Goal: Task Accomplishment & Management: Manage account settings

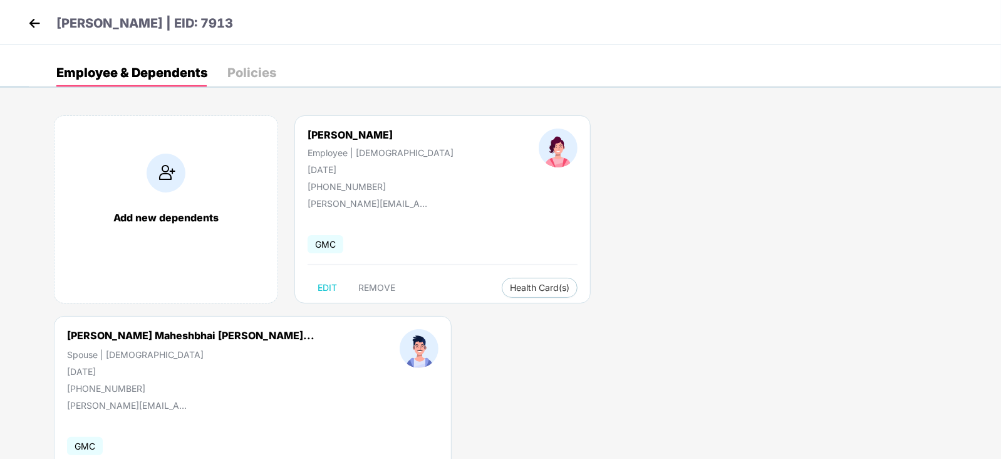
click at [38, 25] on img at bounding box center [34, 23] width 19 height 19
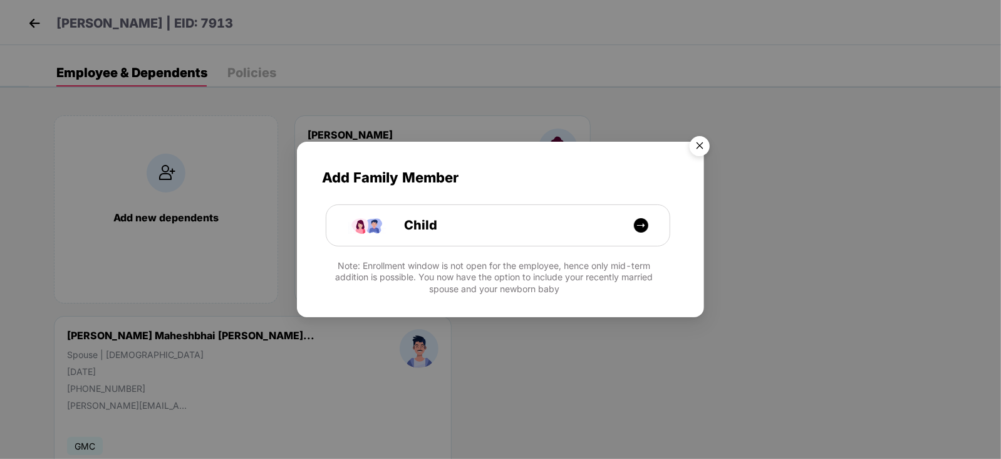
click at [694, 143] on img "Close" at bounding box center [699, 147] width 35 height 35
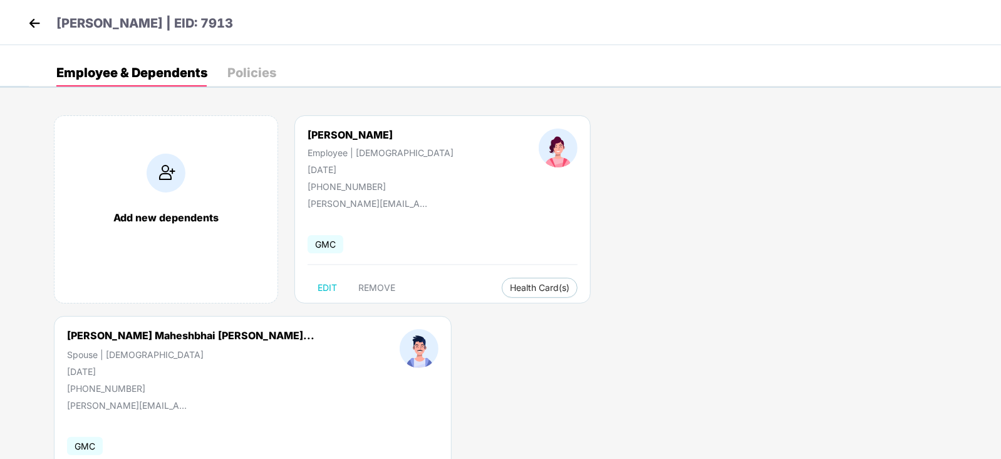
click at [26, 21] on img at bounding box center [34, 23] width 19 height 19
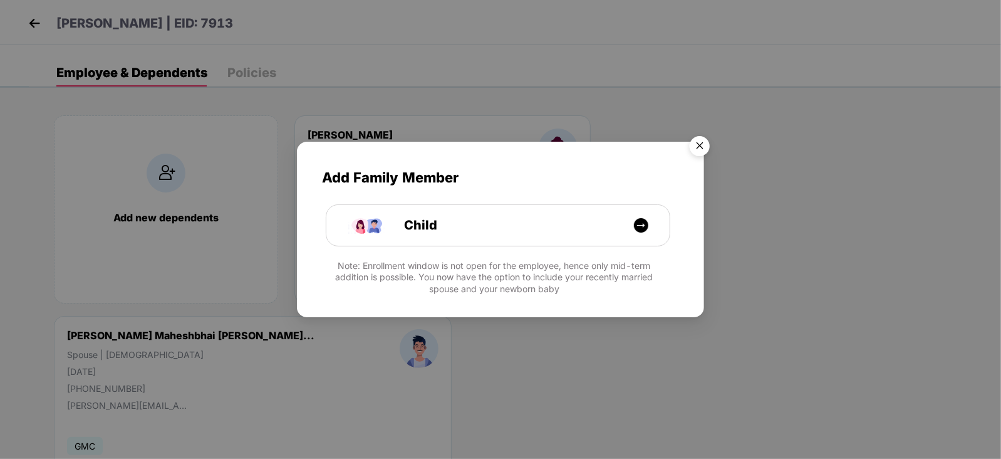
click at [697, 144] on img "Close" at bounding box center [699, 147] width 35 height 35
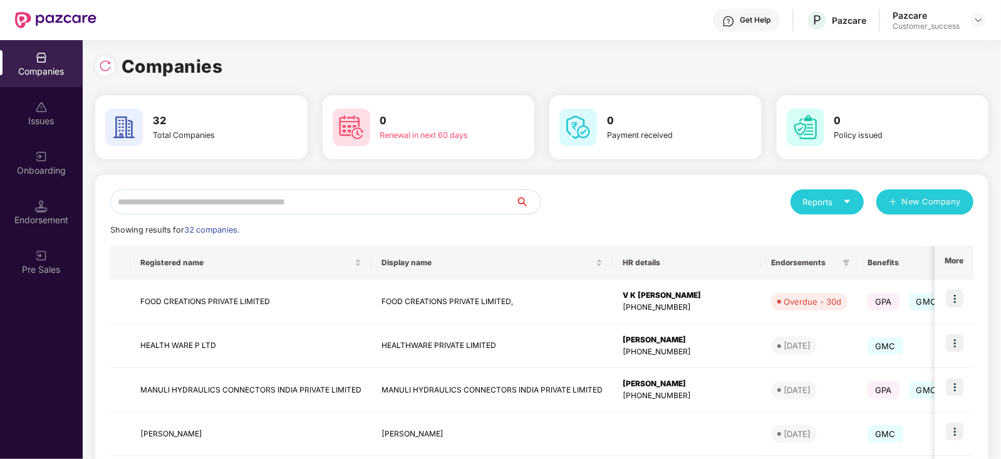
click at [180, 208] on input "text" at bounding box center [312, 201] width 405 height 25
click at [180, 207] on input "text" at bounding box center [312, 201] width 405 height 25
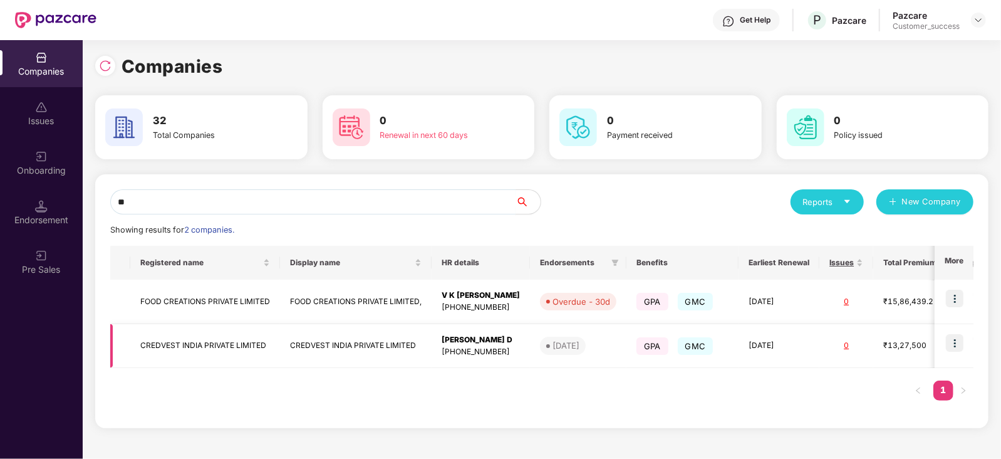
type input "**"
click at [958, 343] on img at bounding box center [955, 343] width 18 height 18
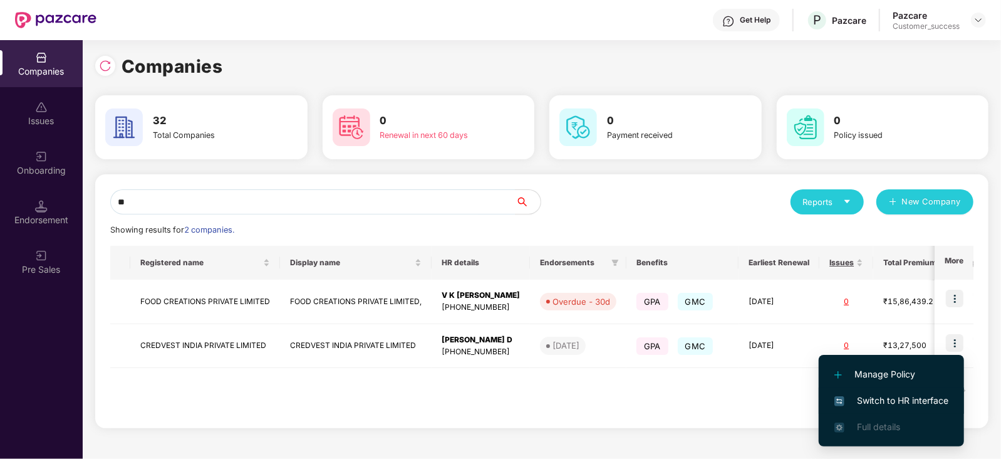
click at [935, 401] on span "Switch to HR interface" at bounding box center [891, 400] width 114 height 14
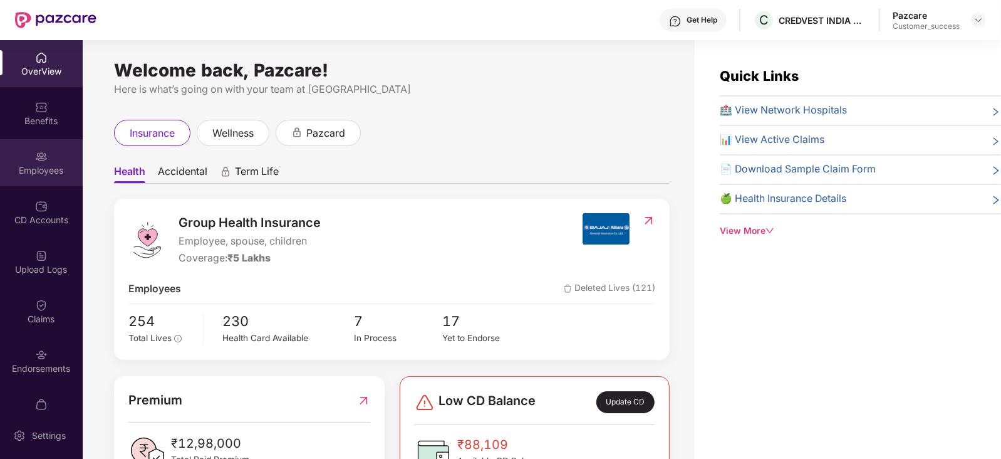
click at [31, 167] on div "Employees" at bounding box center [41, 170] width 83 height 13
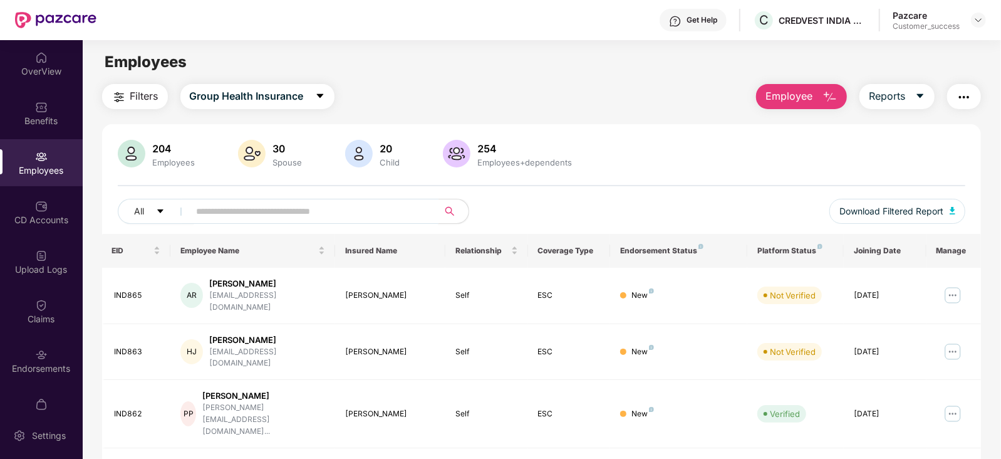
click at [252, 222] on span at bounding box center [310, 211] width 257 height 25
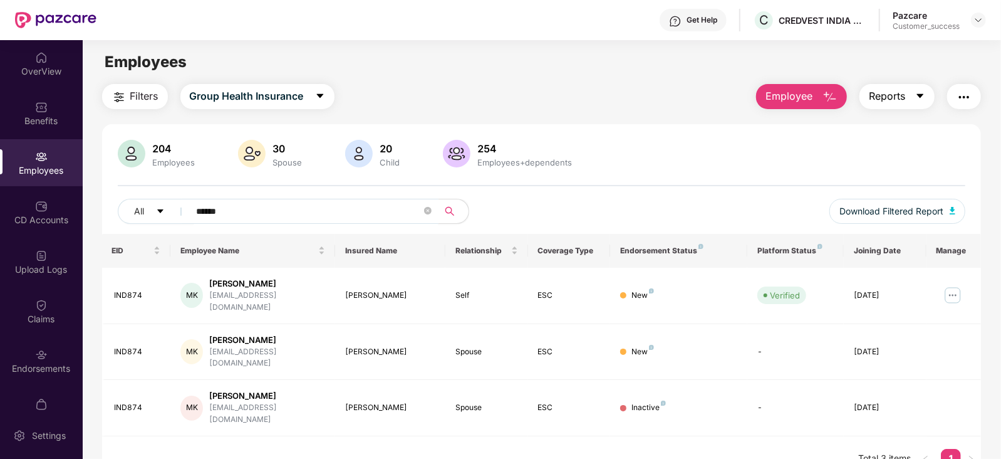
type input "******"
click at [917, 99] on icon "caret-down" at bounding box center [920, 96] width 10 height 10
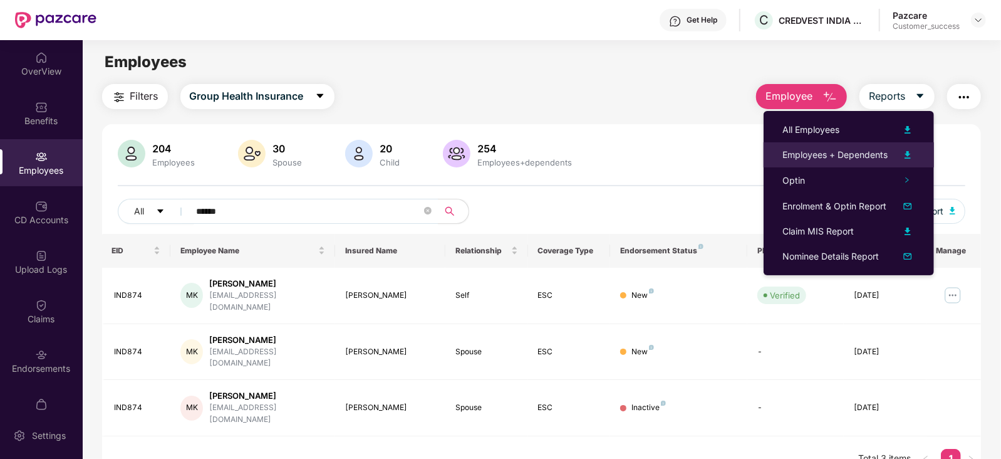
click at [905, 153] on img at bounding box center [907, 154] width 15 height 15
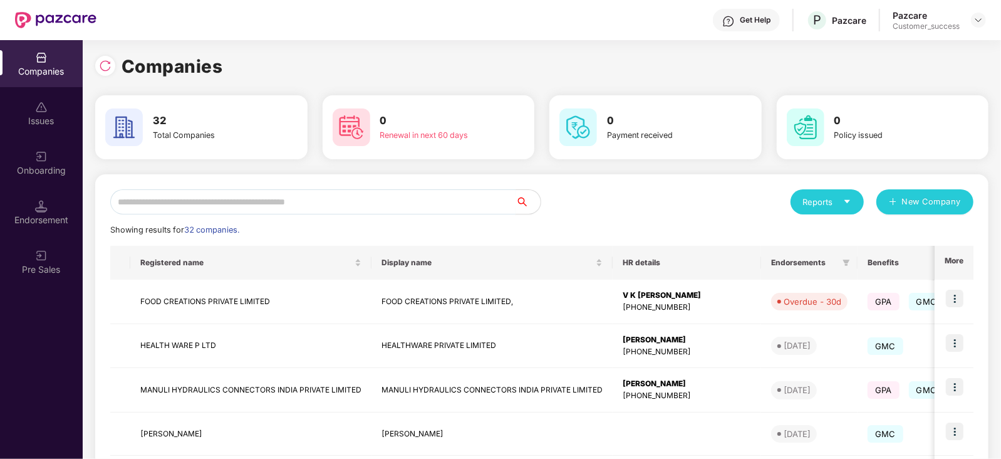
click at [198, 202] on input "text" at bounding box center [312, 201] width 405 height 25
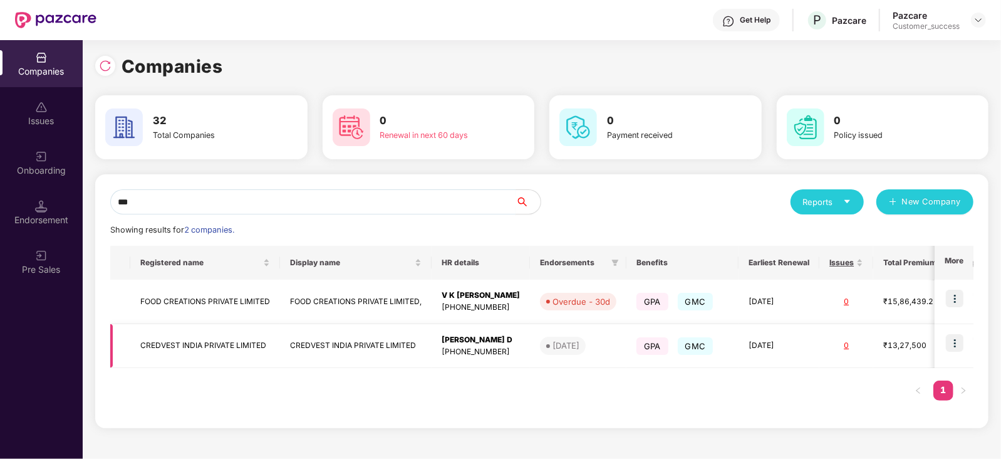
type input "***"
click at [952, 343] on img at bounding box center [955, 343] width 18 height 18
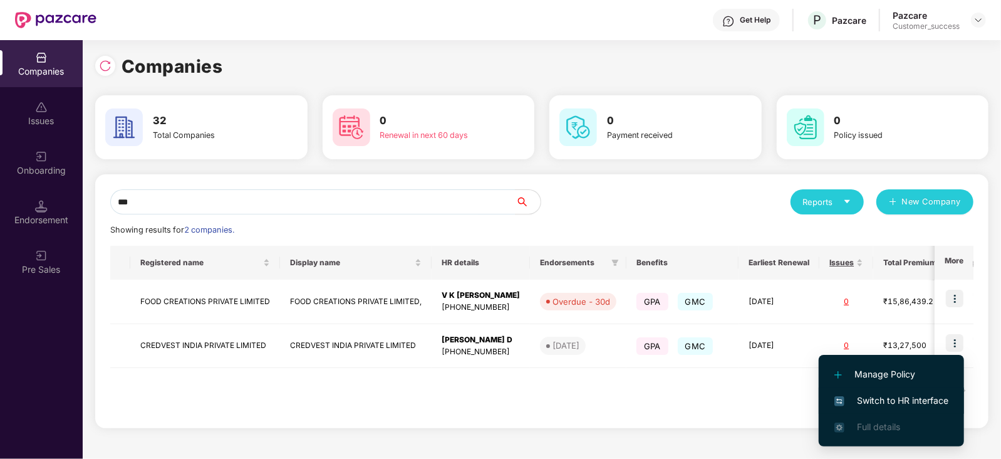
click at [893, 402] on span "Switch to HR interface" at bounding box center [891, 400] width 114 height 14
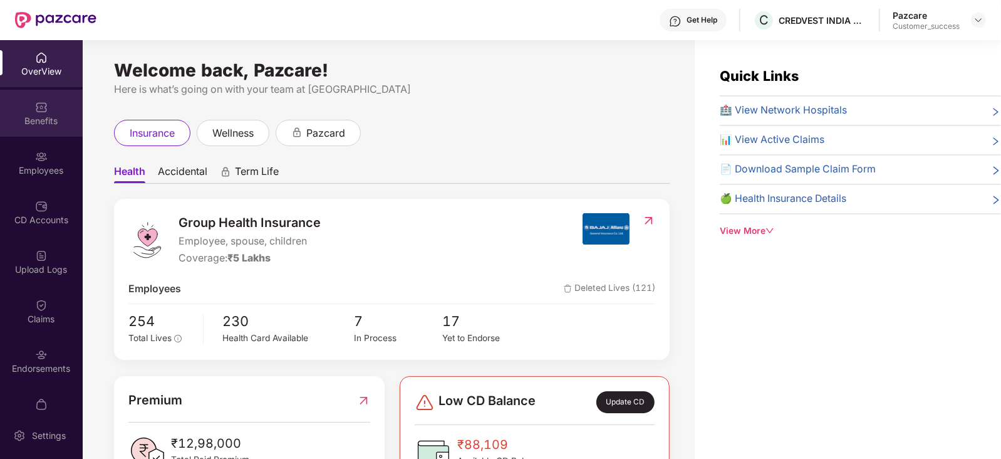
click at [45, 118] on div "Benefits" at bounding box center [41, 121] width 83 height 13
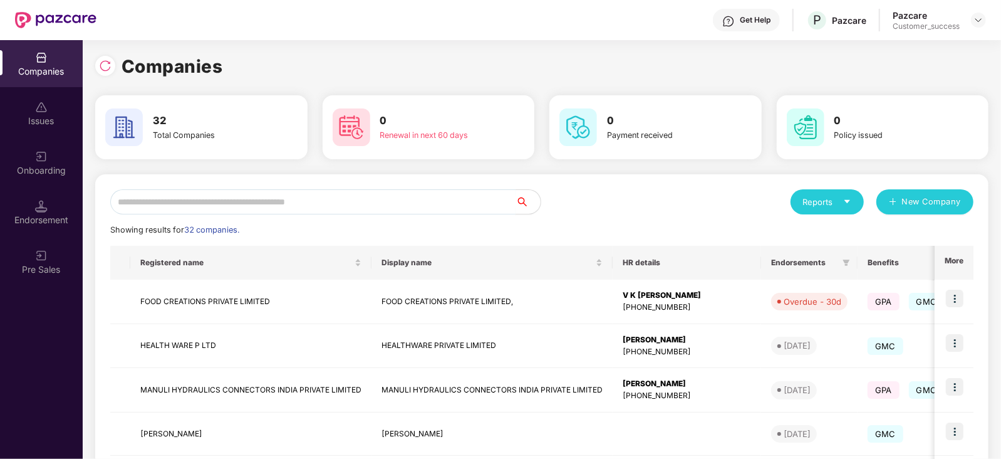
click at [189, 209] on input "text" at bounding box center [312, 201] width 405 height 25
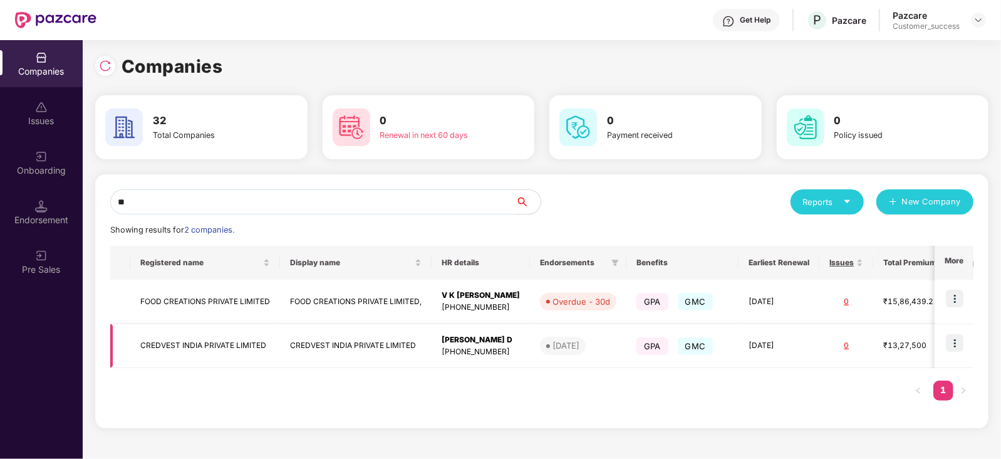
type input "**"
click at [957, 341] on img at bounding box center [955, 343] width 18 height 18
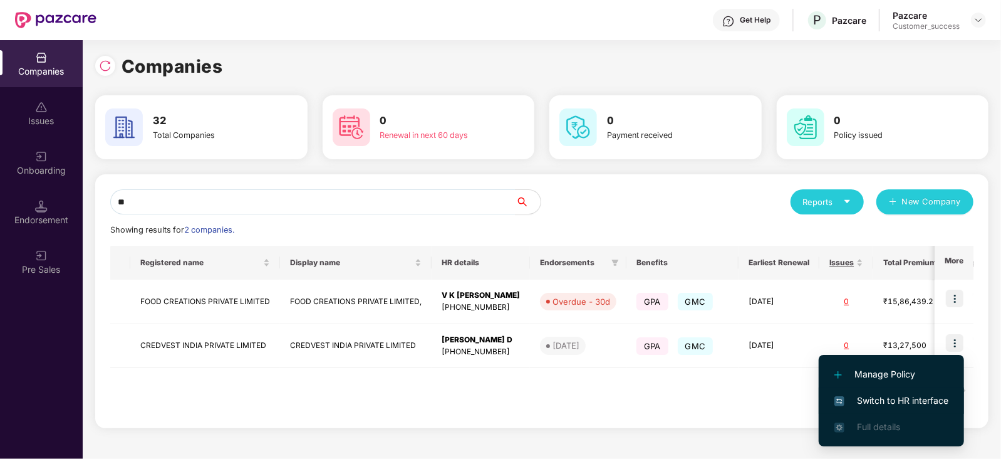
click at [905, 397] on span "Switch to HR interface" at bounding box center [891, 400] width 114 height 14
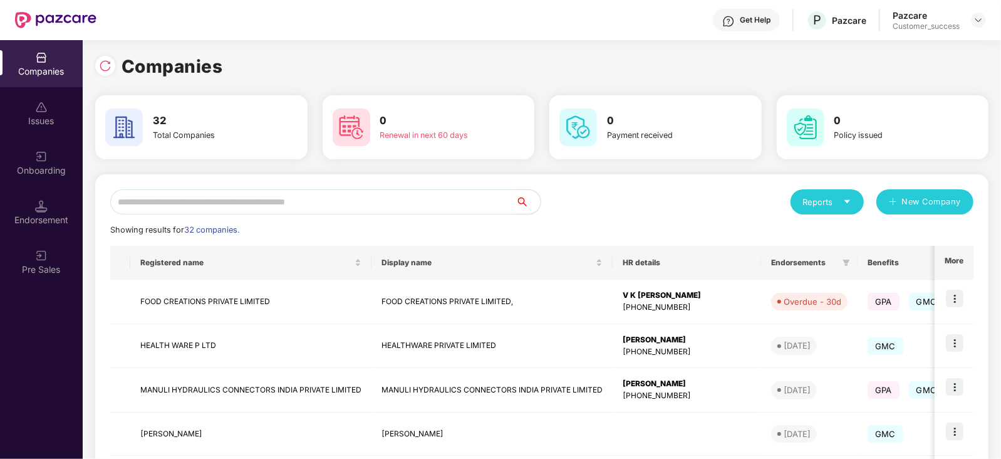
click at [189, 192] on input "text" at bounding box center [312, 201] width 405 height 25
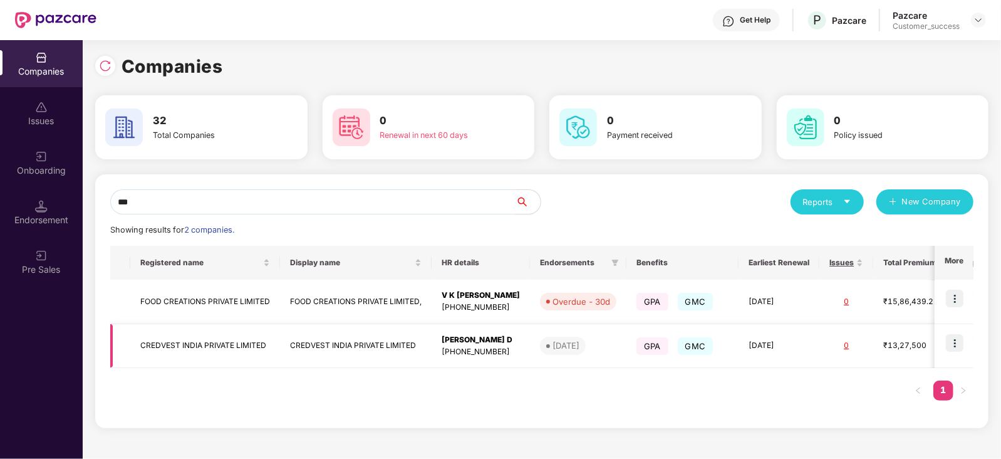
type input "***"
click at [342, 336] on td "CREDVEST INDIA PRIVATE LIMITED" at bounding box center [356, 346] width 152 height 44
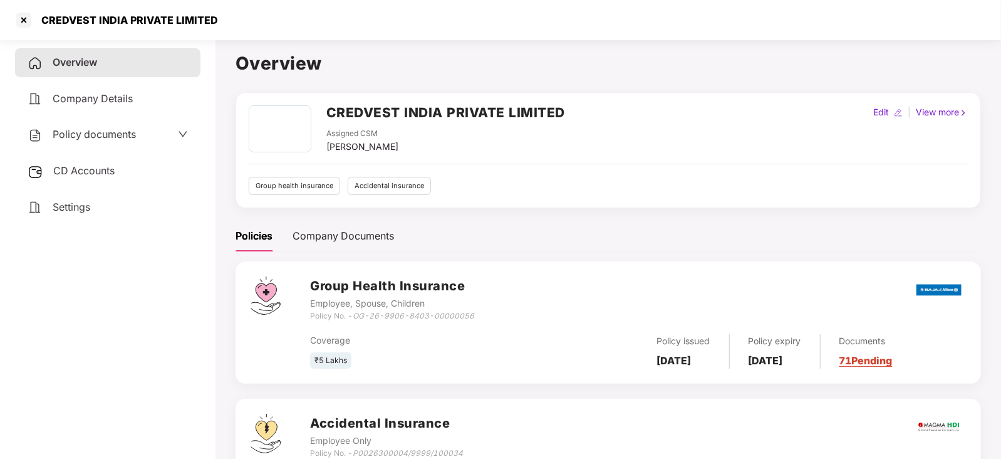
scroll to position [91, 0]
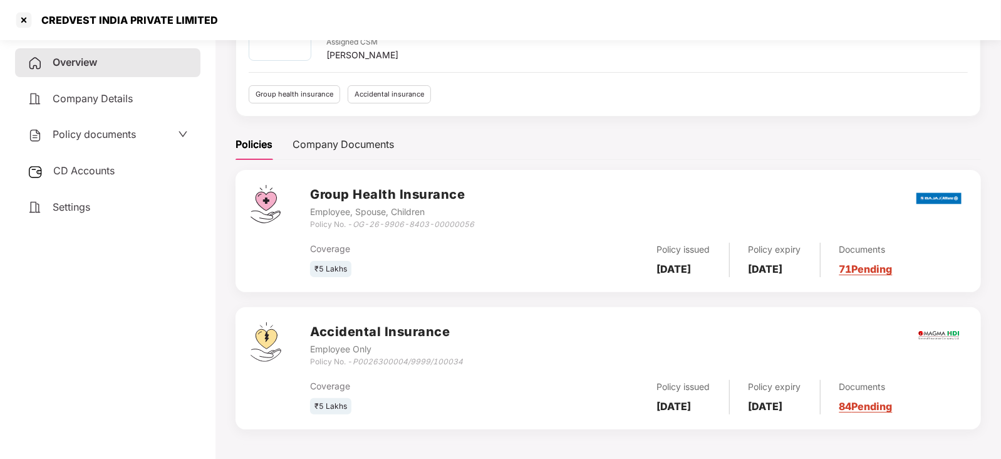
click at [893, 269] on link "71 Pending" at bounding box center [865, 268] width 53 height 13
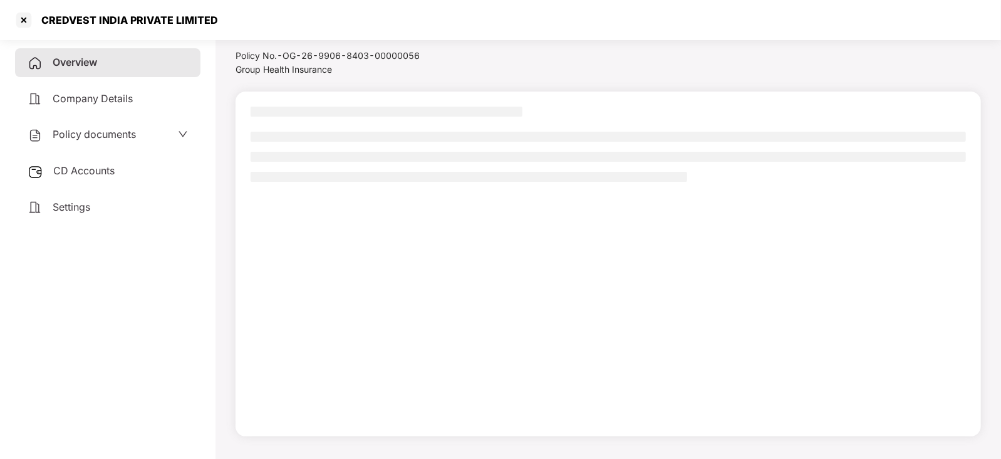
scroll to position [34, 0]
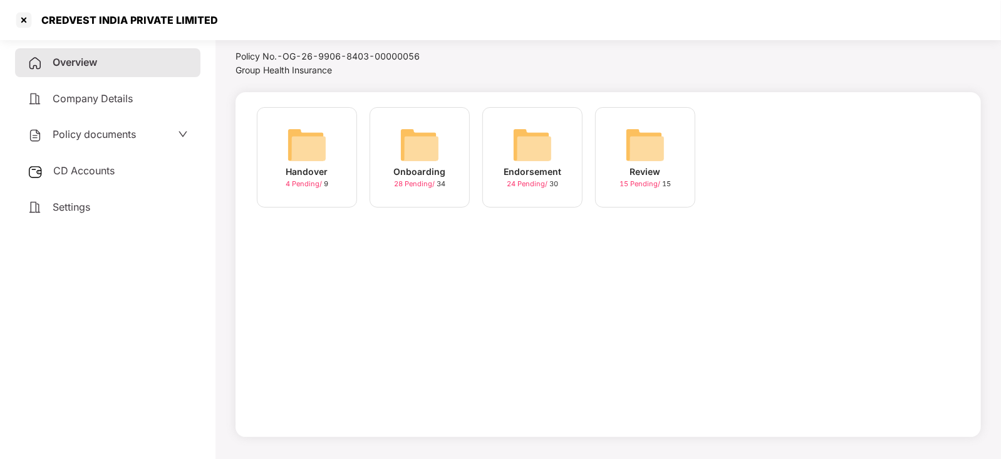
click at [428, 139] on img at bounding box center [420, 145] width 40 height 40
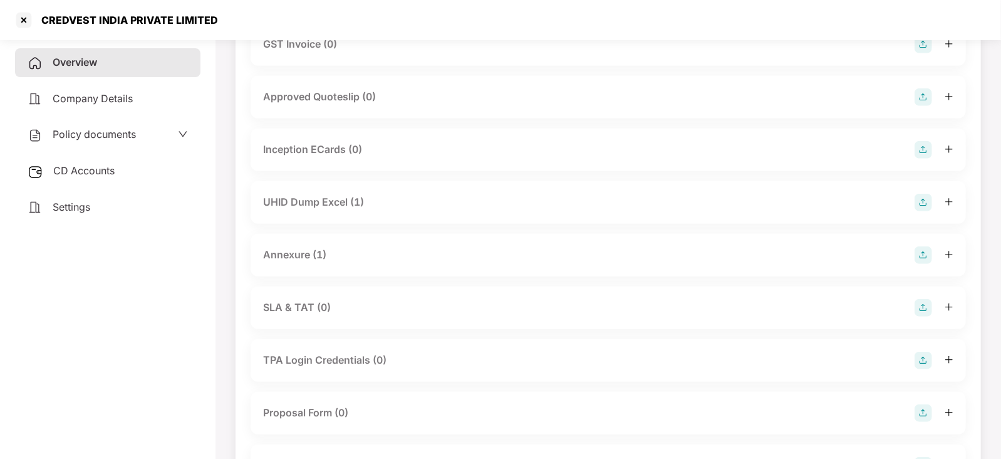
scroll to position [487, 0]
click at [298, 256] on div "Annexure (1)" at bounding box center [294, 254] width 63 height 16
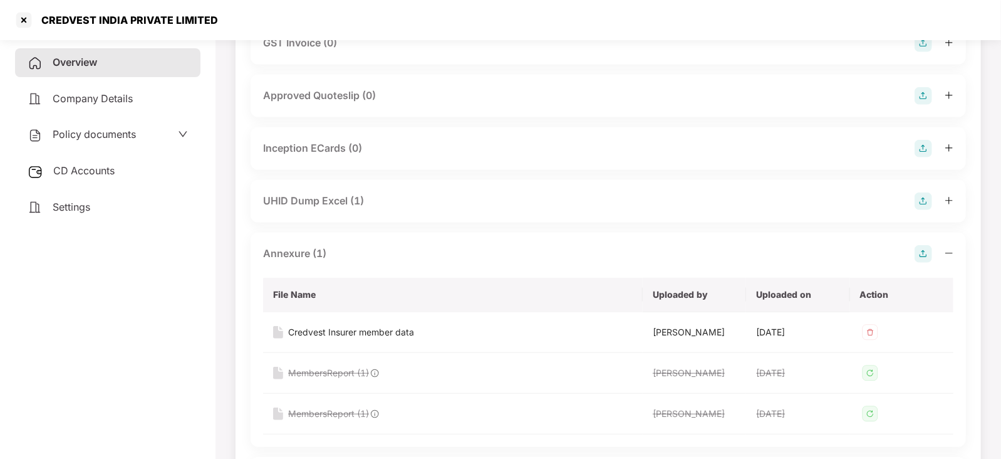
click at [311, 195] on div "UHID Dump Excel (1)" at bounding box center [313, 201] width 101 height 16
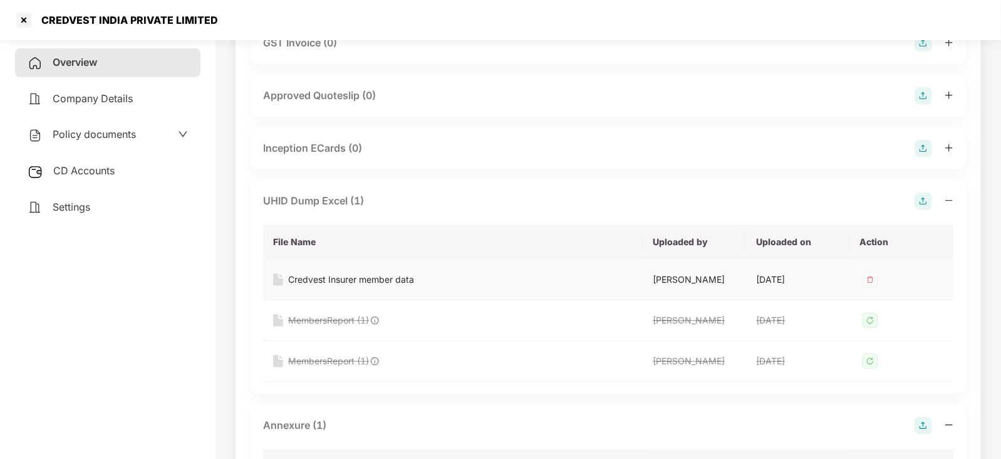
click at [312, 276] on div "Credvest Insurer member data" at bounding box center [351, 280] width 126 height 14
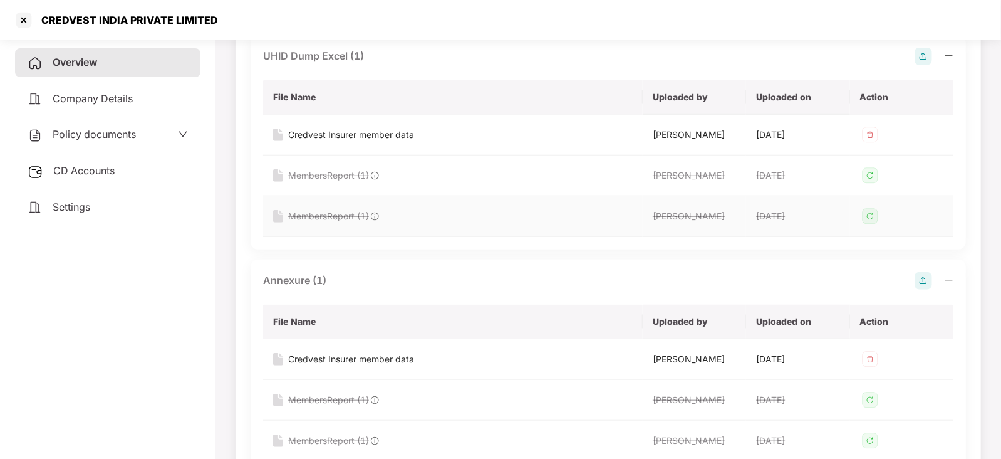
scroll to position [633, 0]
click at [361, 357] on div "Credvest Insurer member data" at bounding box center [351, 358] width 126 height 14
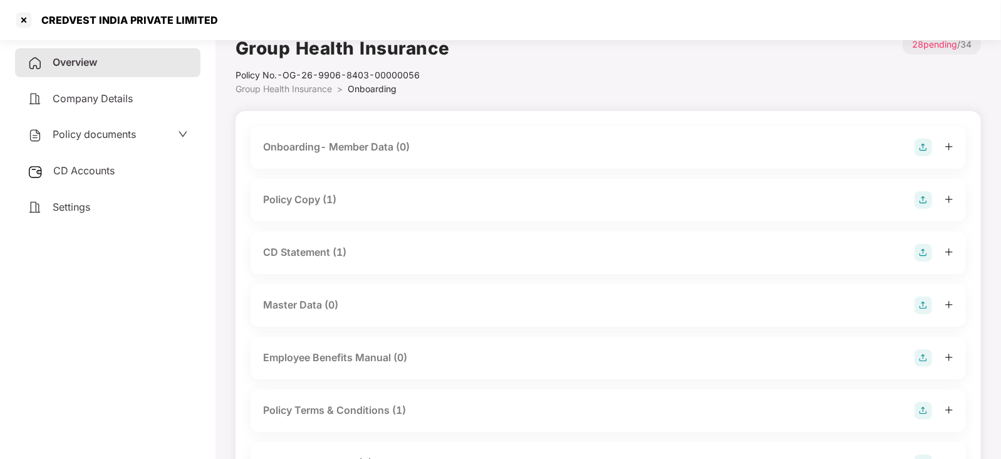
scroll to position [0, 0]
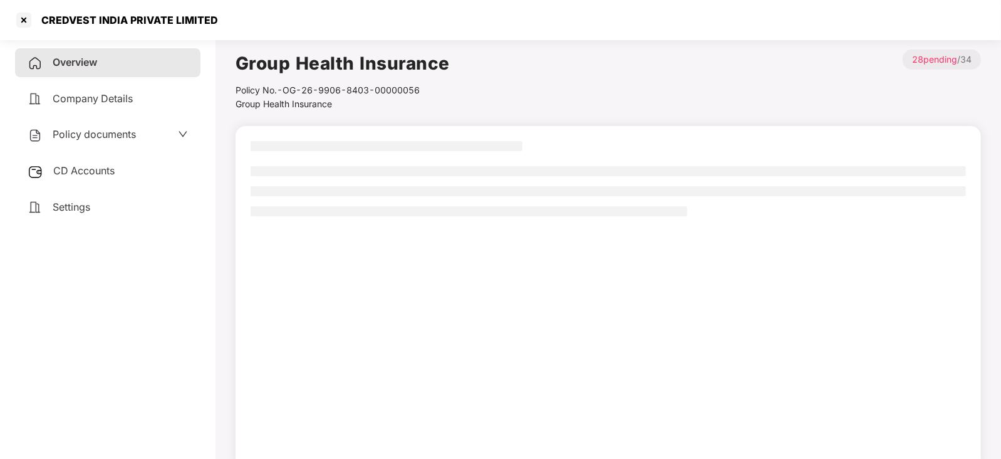
scroll to position [34, 0]
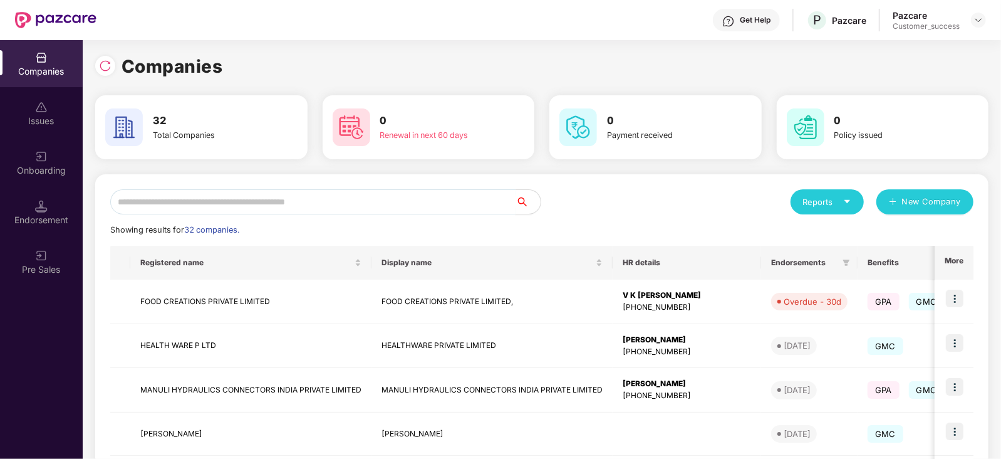
click at [213, 193] on input "text" at bounding box center [312, 201] width 405 height 25
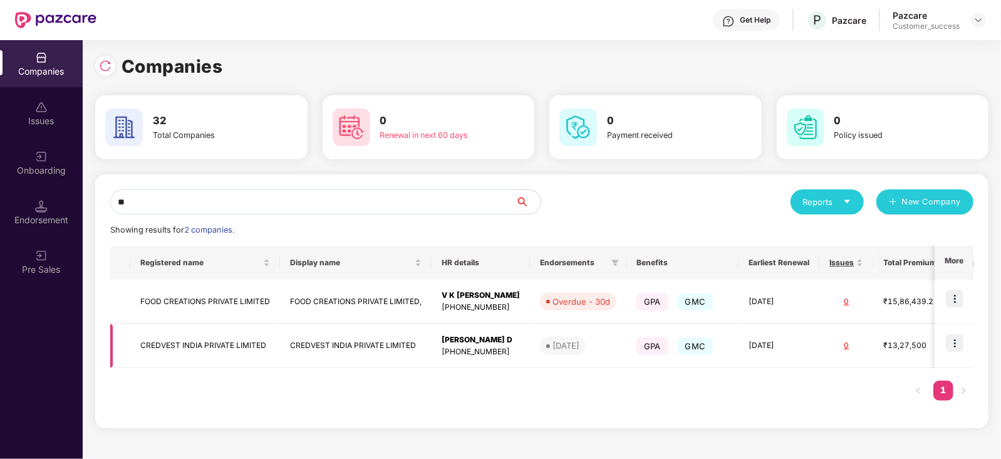
type input "**"
click at [953, 343] on img at bounding box center [955, 343] width 18 height 18
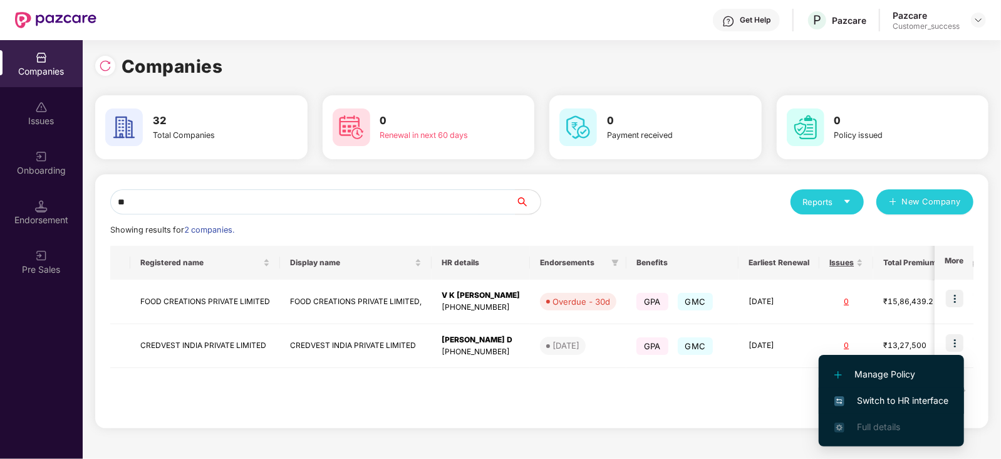
click at [912, 394] on span "Switch to HR interface" at bounding box center [891, 400] width 114 height 14
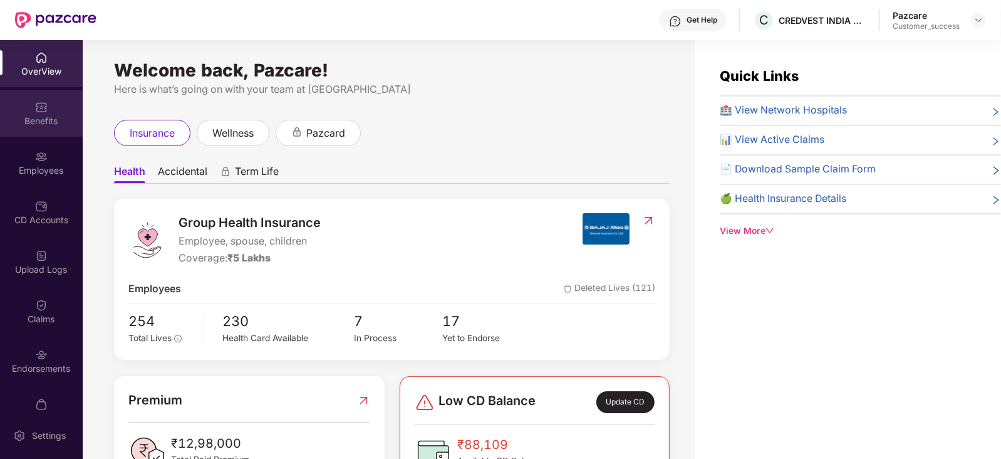
click at [40, 128] on div "Benefits" at bounding box center [41, 113] width 83 height 47
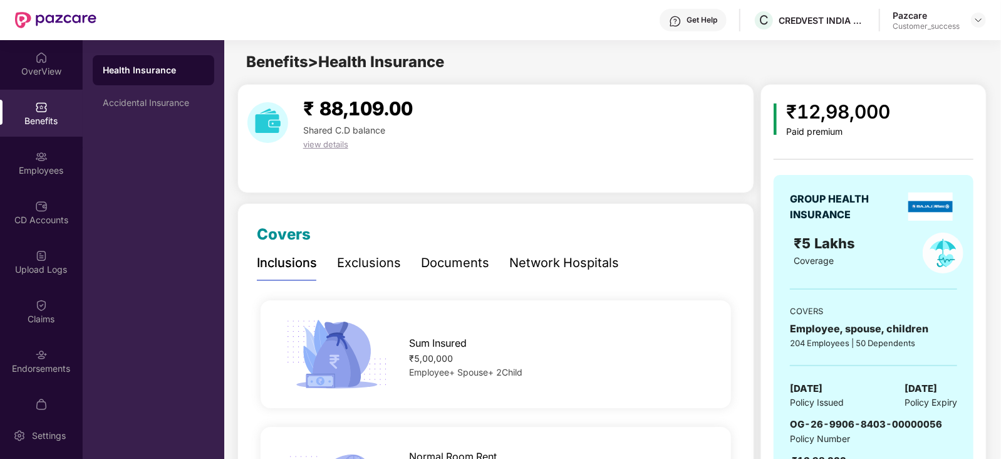
click at [547, 265] on div "Network Hospitals" at bounding box center [564, 262] width 110 height 19
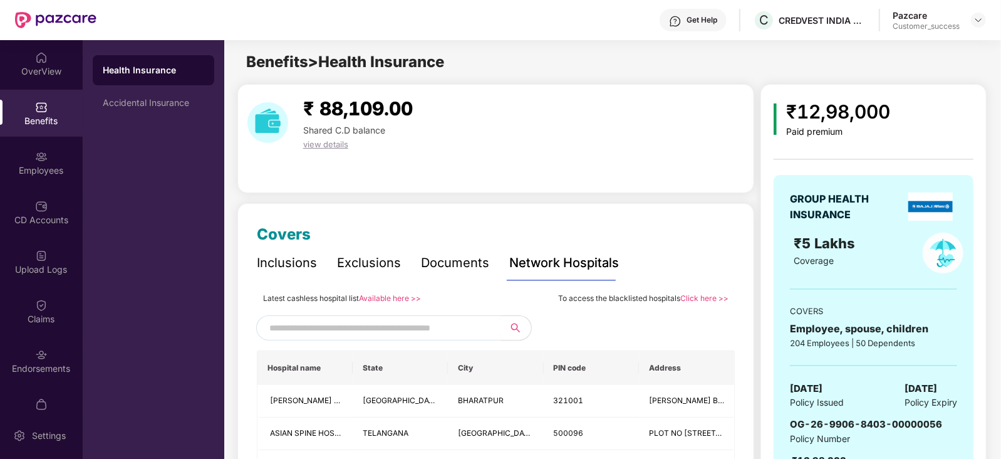
click at [377, 299] on link "Available here >>" at bounding box center [390, 297] width 62 height 9
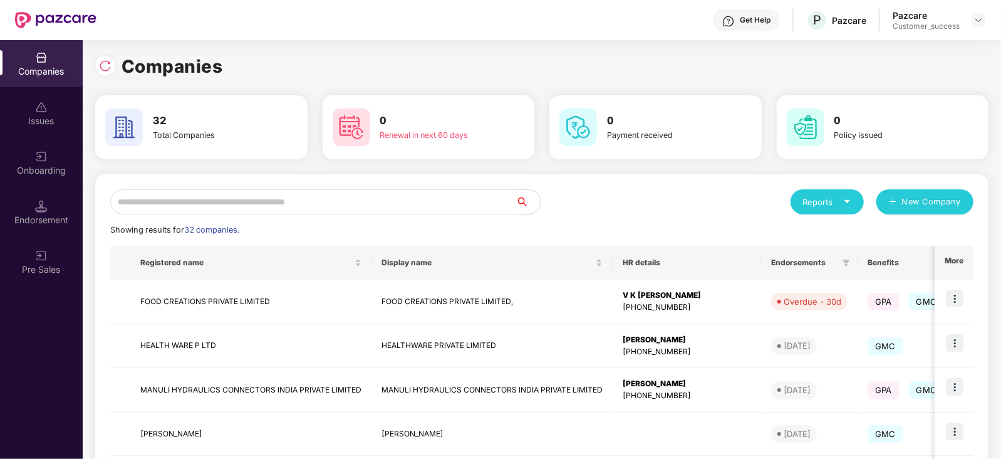
click at [200, 199] on input "text" at bounding box center [312, 201] width 405 height 25
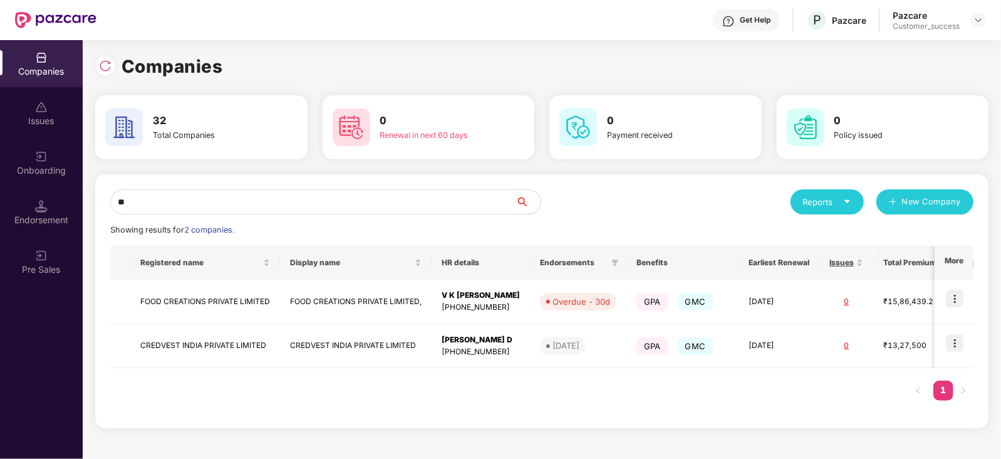
type input "*"
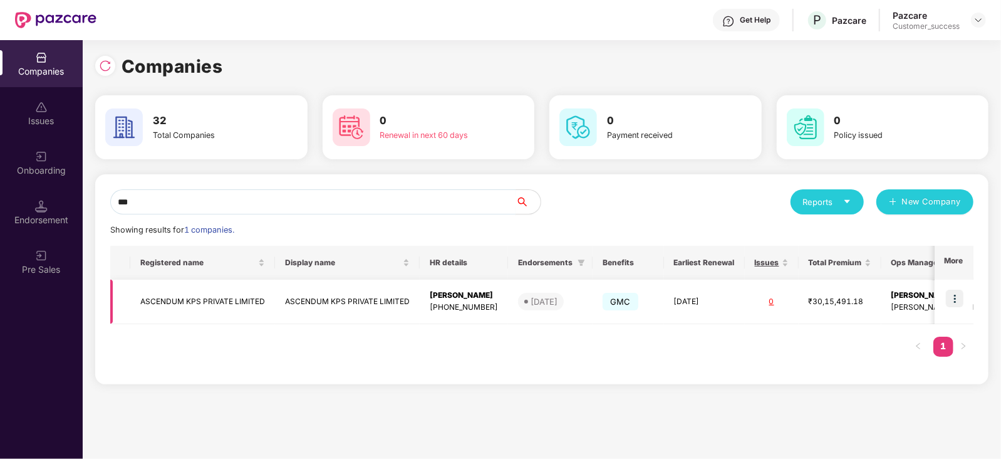
type input "***"
click at [956, 294] on img at bounding box center [955, 298] width 18 height 18
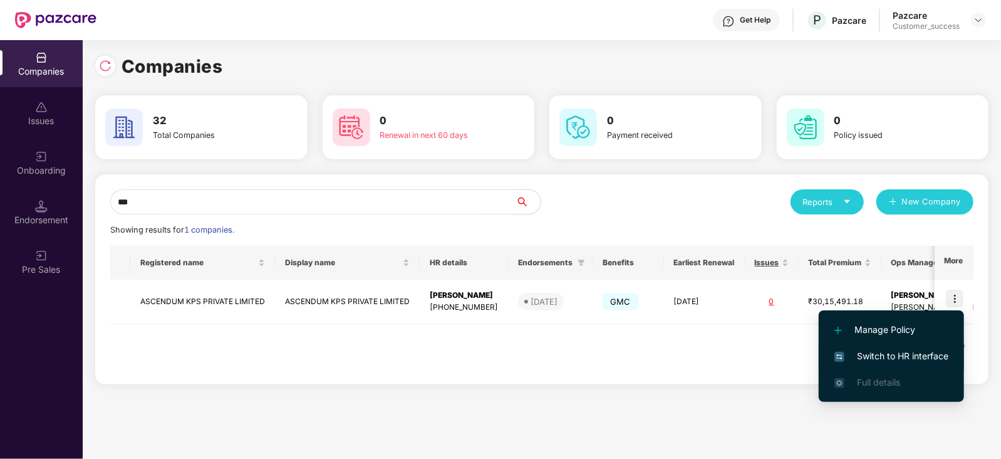
click at [894, 350] on span "Switch to HR interface" at bounding box center [891, 356] width 114 height 14
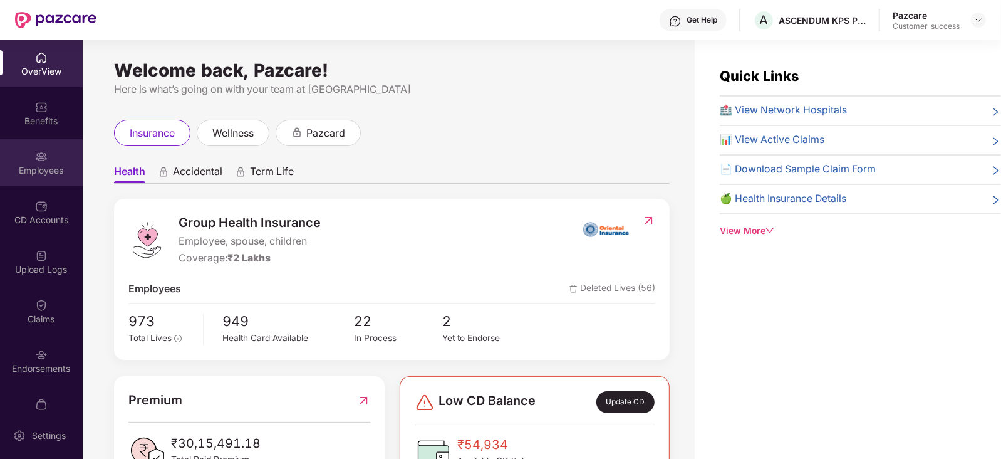
click at [41, 159] on img at bounding box center [41, 156] width 13 height 13
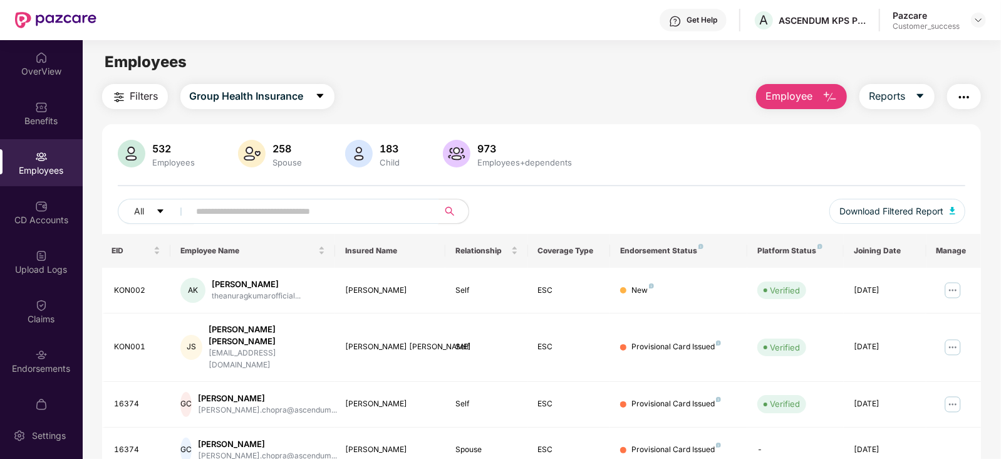
click at [254, 210] on input "text" at bounding box center [309, 211] width 225 height 19
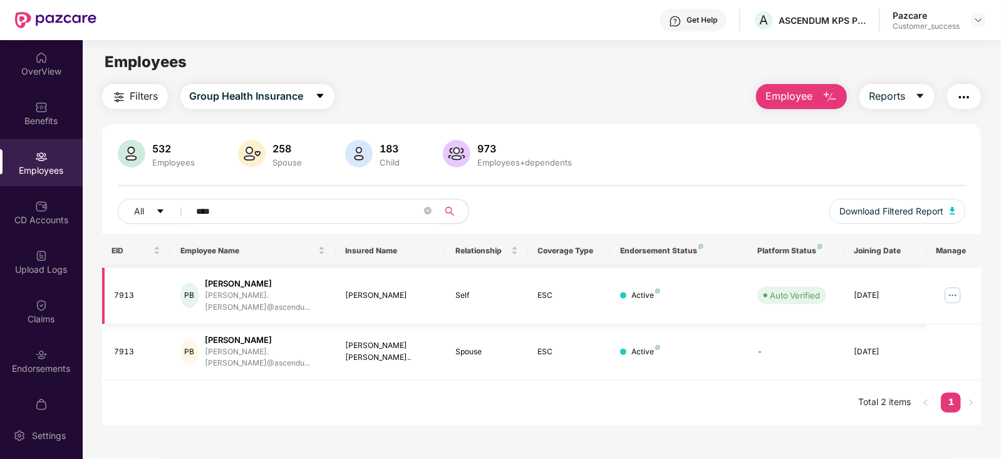
type input "****"
click at [955, 285] on img at bounding box center [953, 295] width 20 height 20
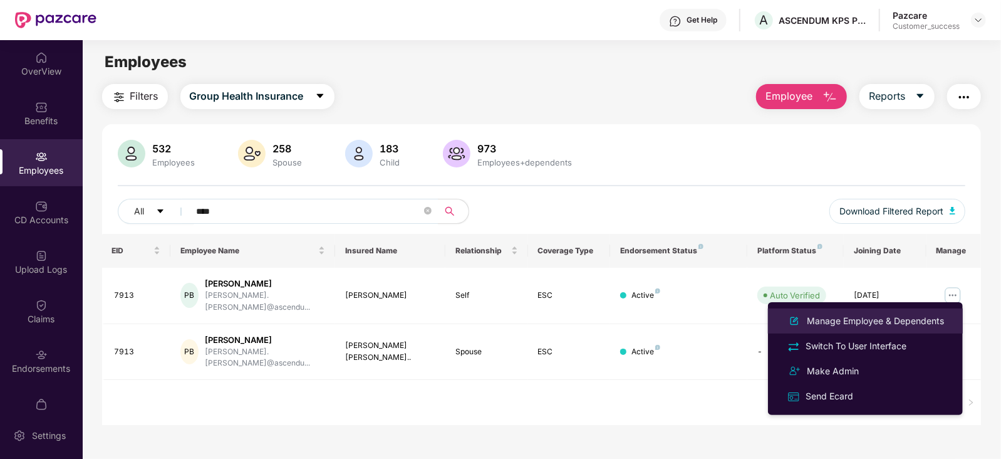
click at [913, 314] on div "Manage Employee & Dependents" at bounding box center [875, 321] width 142 height 14
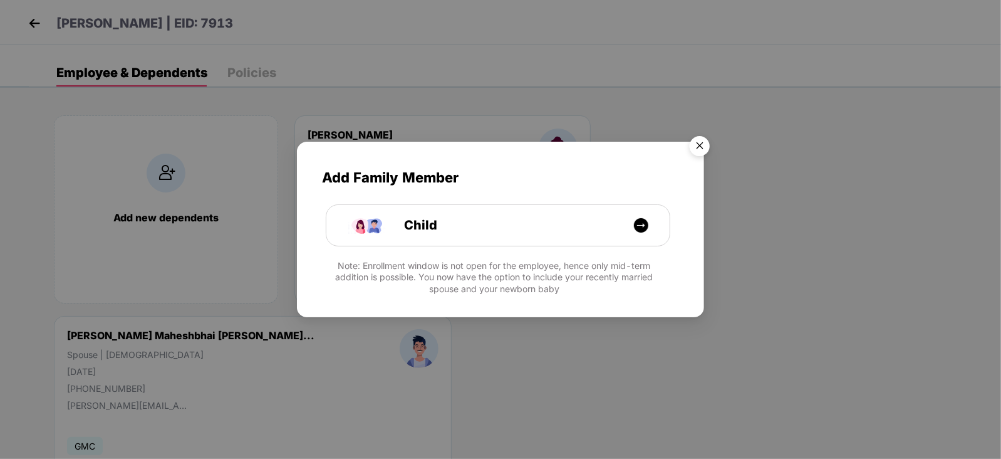
click at [702, 148] on img "Close" at bounding box center [699, 147] width 35 height 35
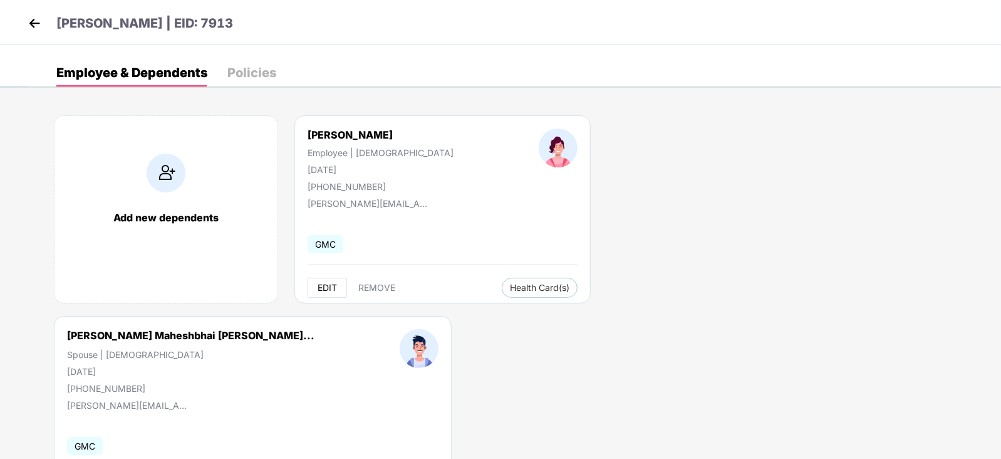
click at [318, 289] on span "EDIT" at bounding box center [327, 288] width 19 height 10
select select "******"
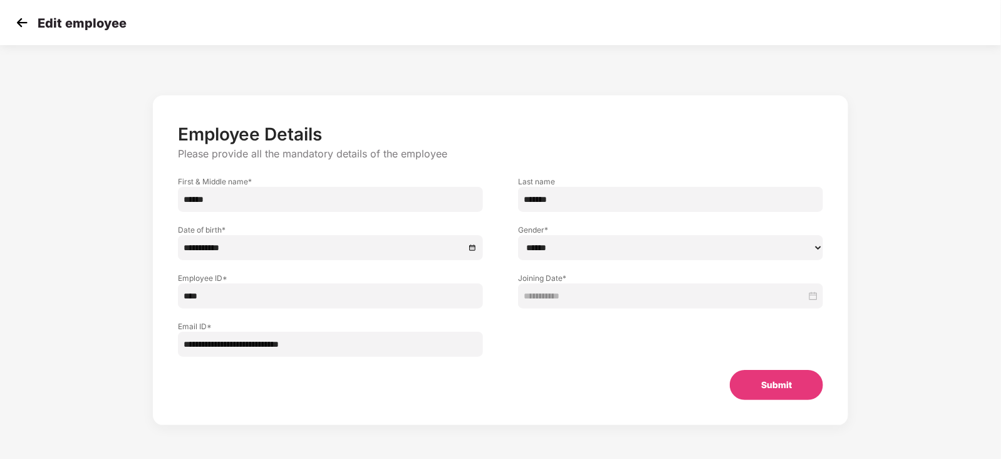
click at [260, 200] on input "******" at bounding box center [330, 199] width 305 height 25
click at [550, 204] on input "*******" at bounding box center [670, 199] width 305 height 25
click at [257, 211] on input "******" at bounding box center [330, 199] width 305 height 25
type input "*"
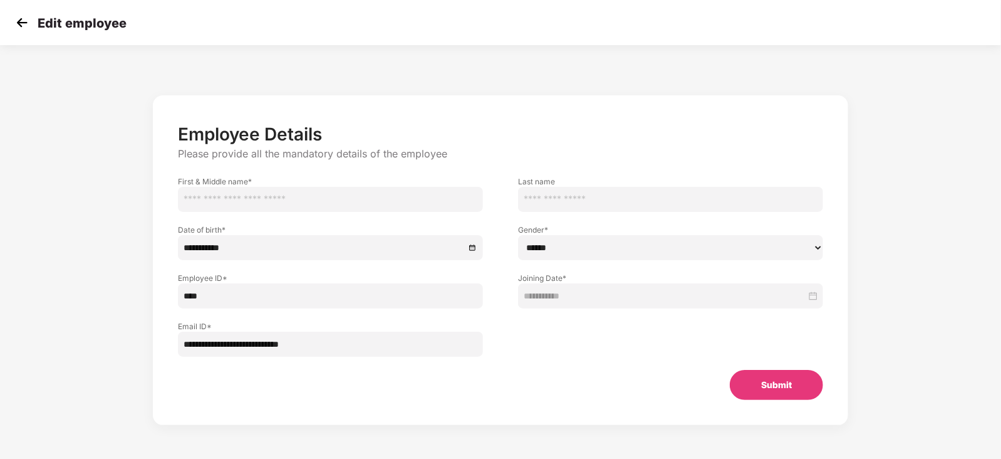
paste input "*******"
click at [257, 211] on input "*******" at bounding box center [330, 199] width 305 height 25
type input "**********"
click at [582, 200] on input "text" at bounding box center [670, 199] width 305 height 25
type input "******"
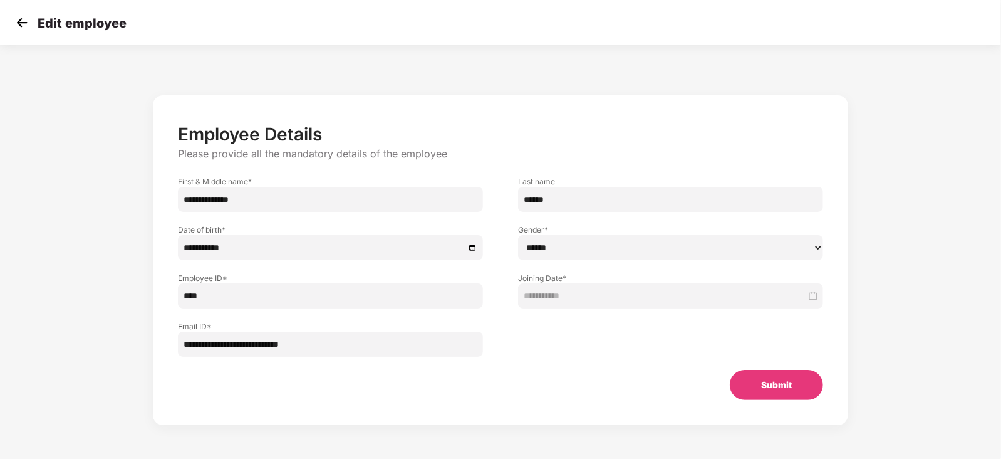
click at [780, 385] on button "Submit" at bounding box center [776, 385] width 93 height 30
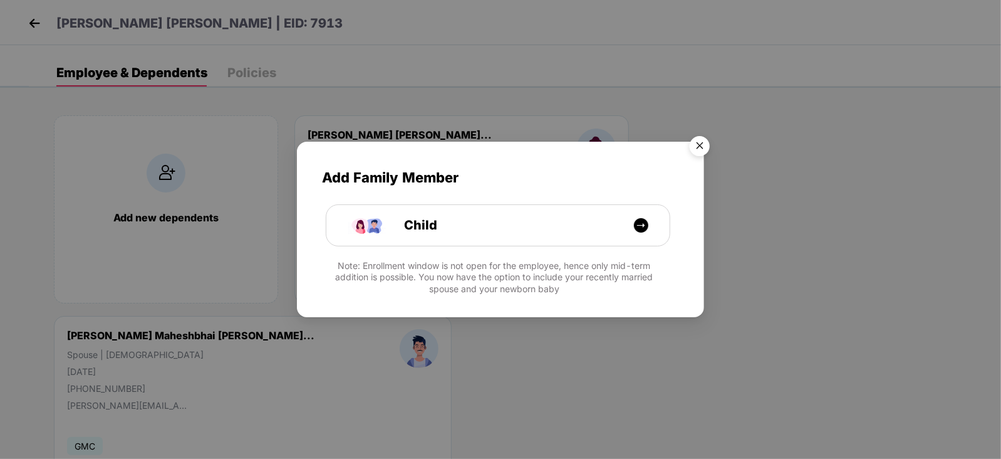
click at [700, 145] on img "Close" at bounding box center [699, 147] width 35 height 35
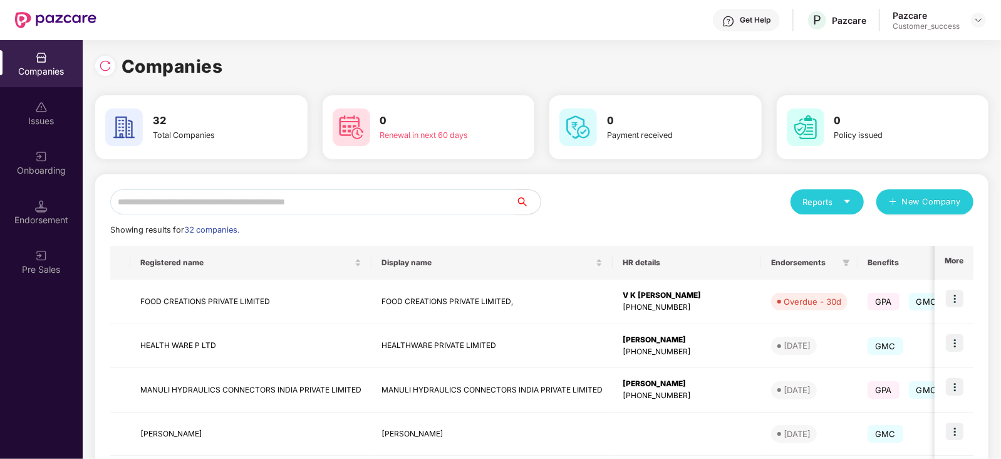
click at [219, 203] on input "text" at bounding box center [312, 201] width 405 height 25
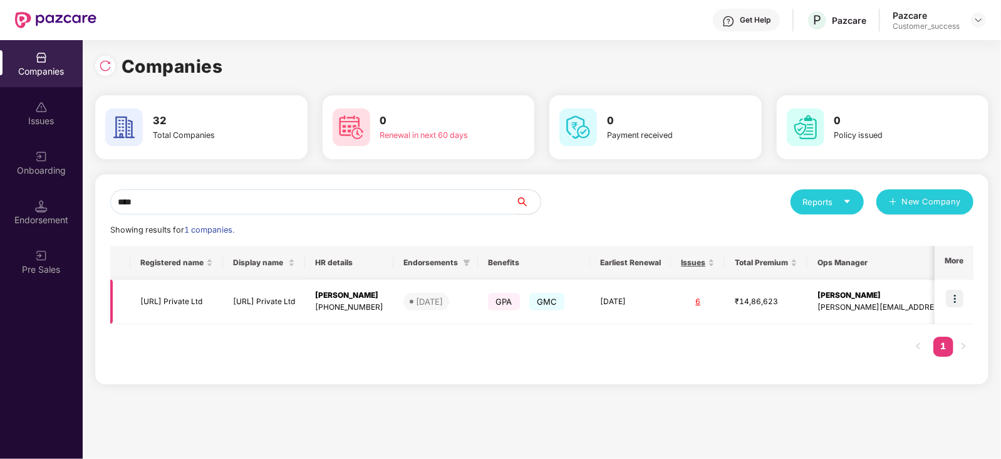
type input "****"
click at [955, 297] on img at bounding box center [955, 298] width 18 height 18
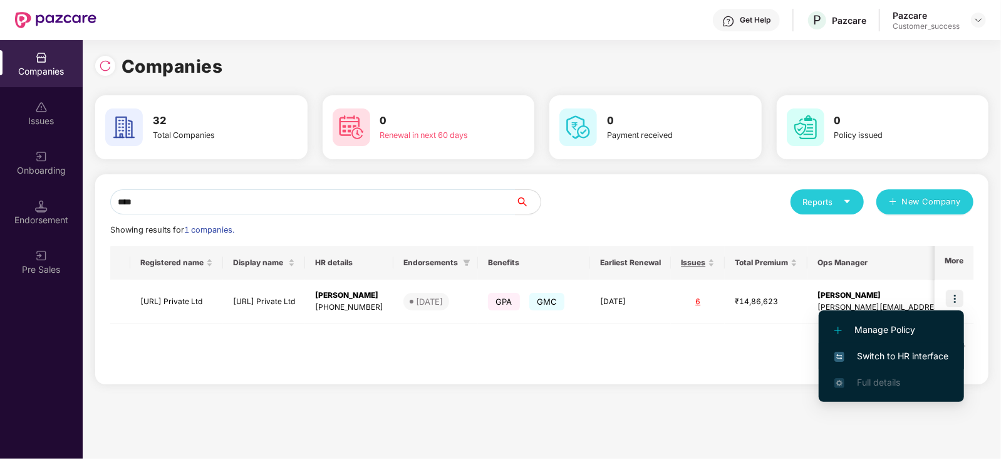
click at [890, 358] on span "Switch to HR interface" at bounding box center [891, 356] width 114 height 14
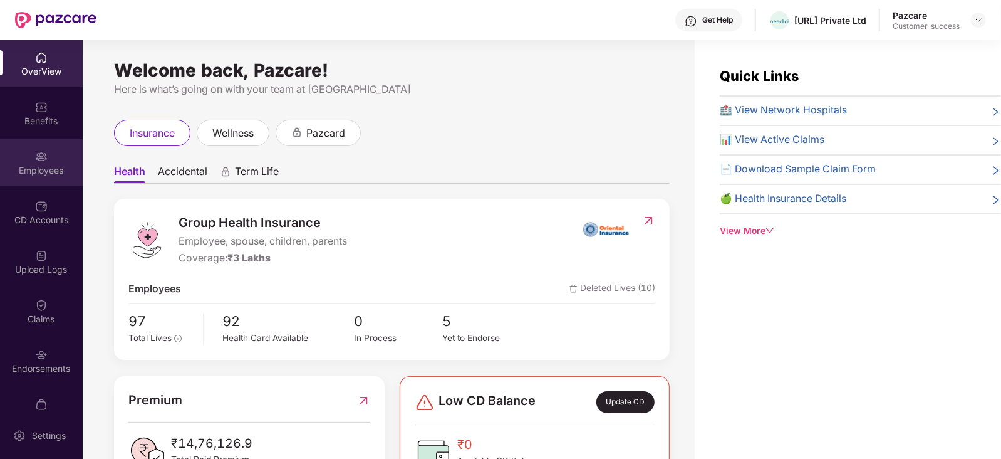
click at [41, 164] on div "Employees" at bounding box center [41, 170] width 83 height 13
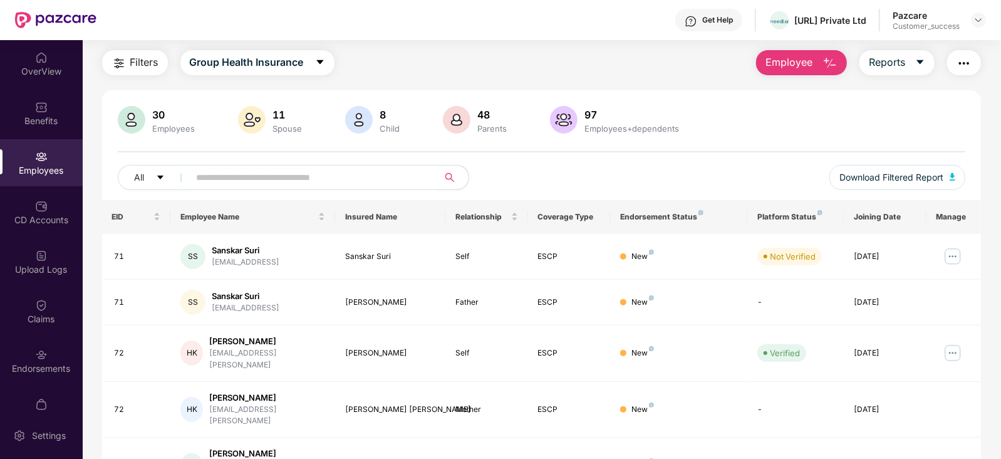
scroll to position [36, 0]
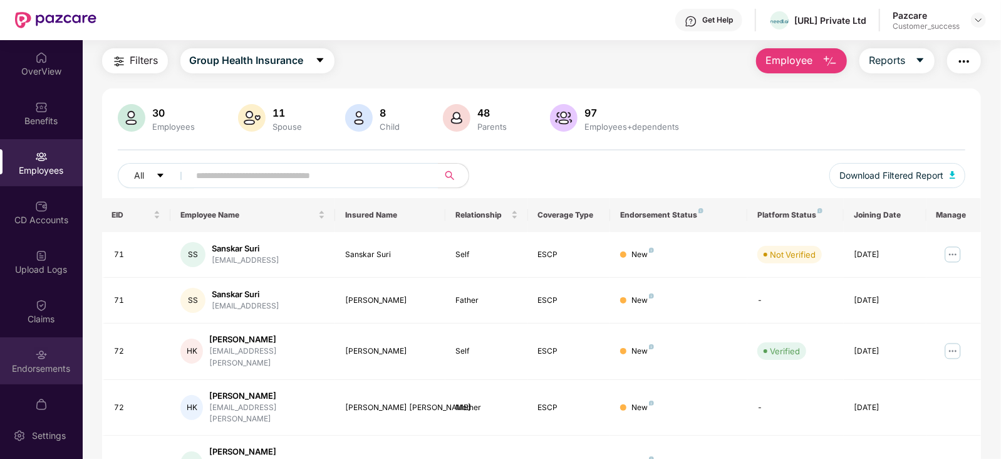
click at [33, 365] on div "Endorsements" at bounding box center [41, 368] width 83 height 13
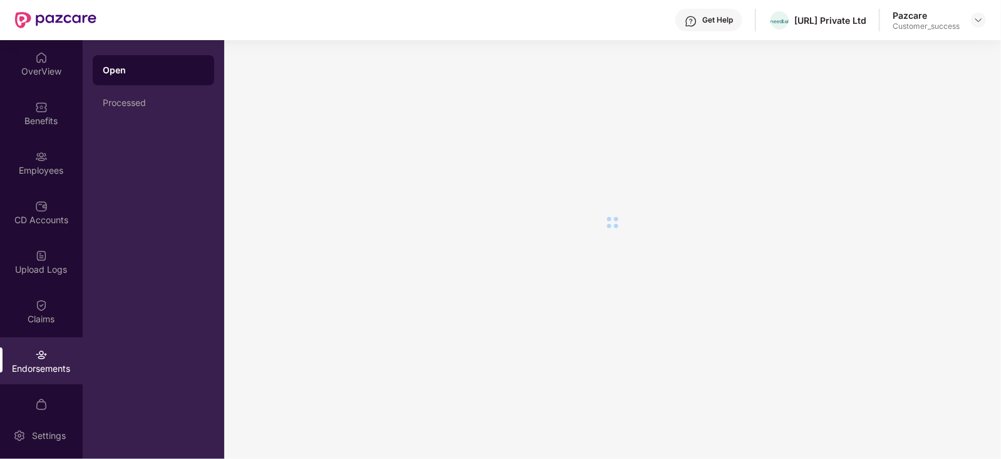
scroll to position [0, 0]
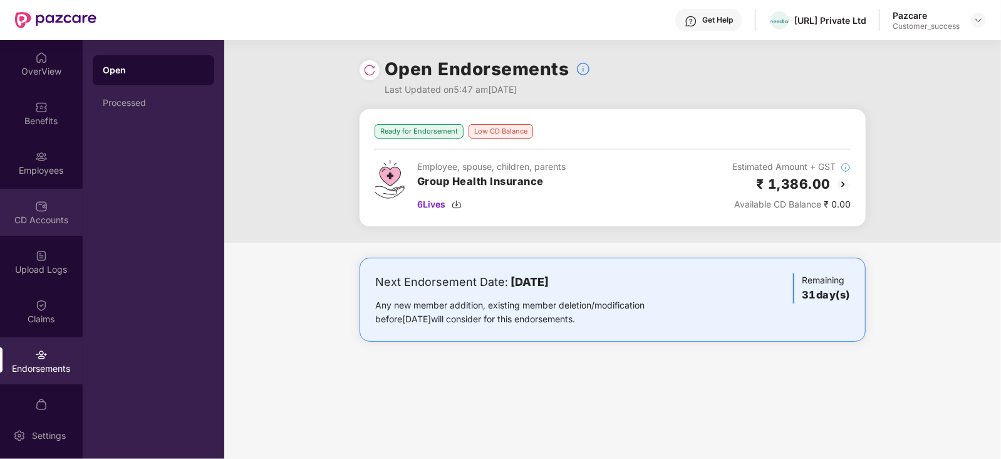
click at [39, 217] on div "CD Accounts" at bounding box center [41, 220] width 83 height 13
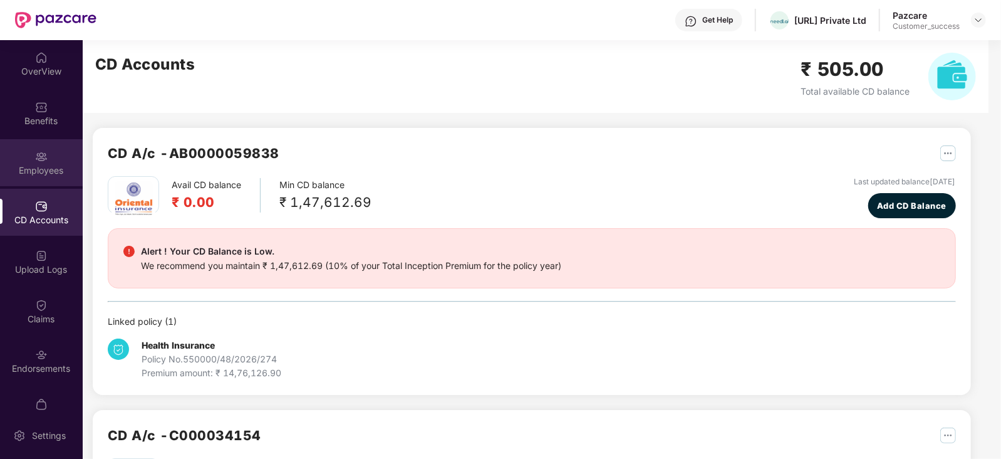
click at [41, 160] on img at bounding box center [41, 156] width 13 height 13
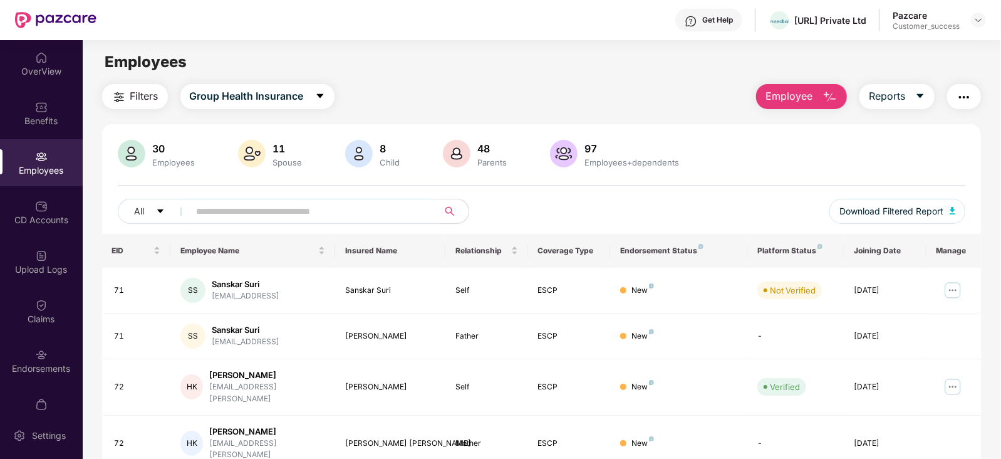
click at [254, 207] on input "text" at bounding box center [309, 211] width 225 height 19
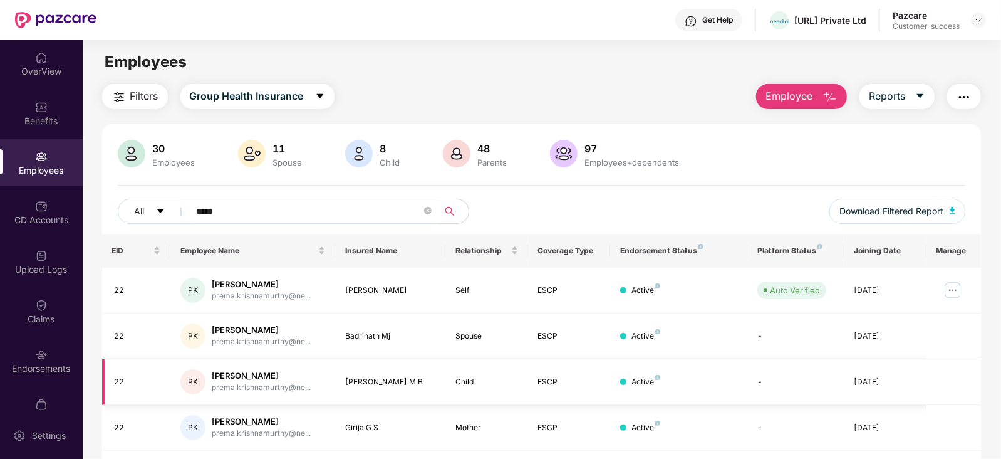
scroll to position [40, 0]
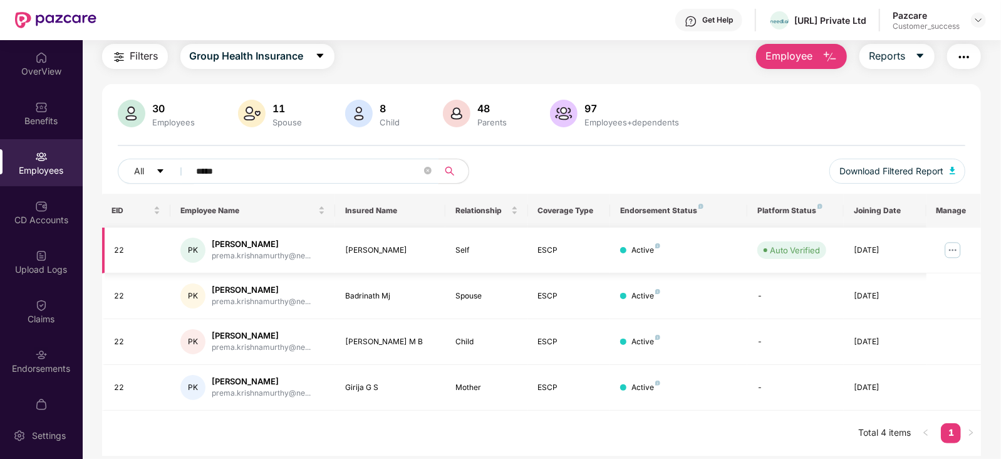
type input "*****"
click at [948, 250] on img at bounding box center [953, 250] width 20 height 20
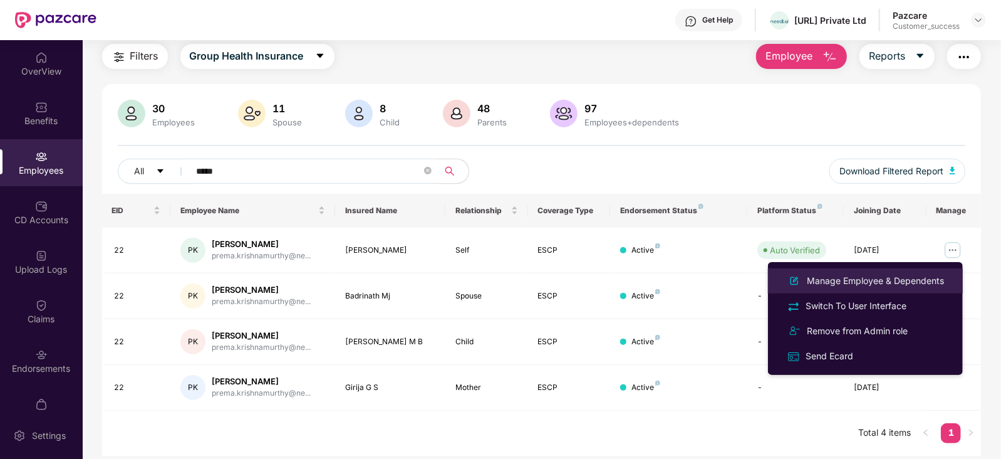
click at [899, 286] on div "Manage Employee & Dependents" at bounding box center [875, 281] width 142 height 14
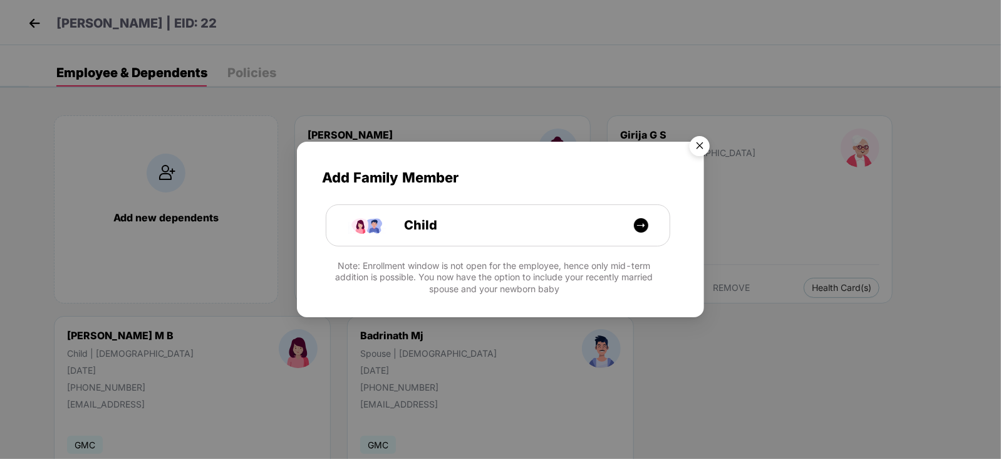
click at [704, 142] on img "Close" at bounding box center [699, 147] width 35 height 35
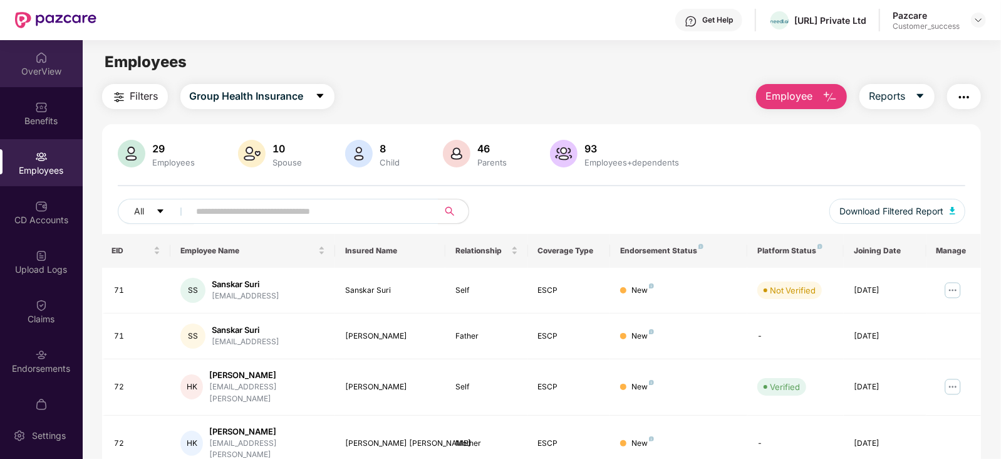
click at [47, 70] on div "OverView" at bounding box center [41, 71] width 83 height 13
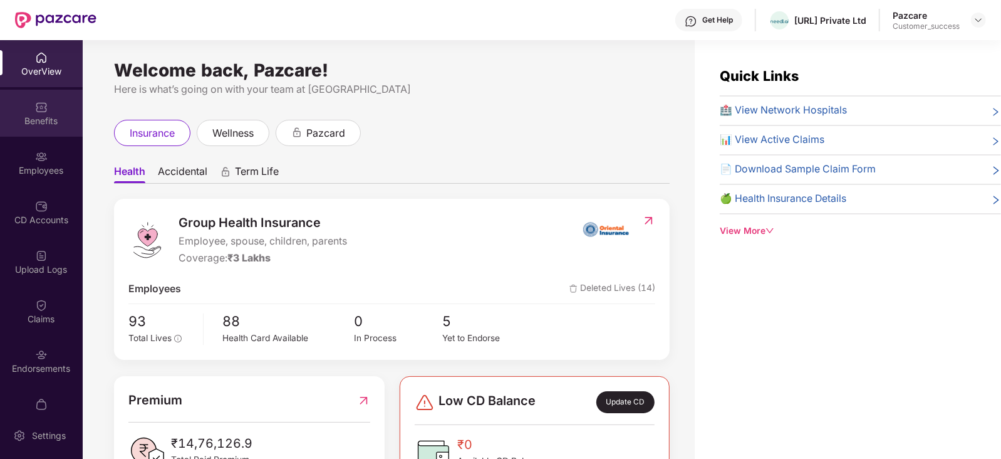
click at [48, 130] on div "Benefits" at bounding box center [41, 113] width 83 height 47
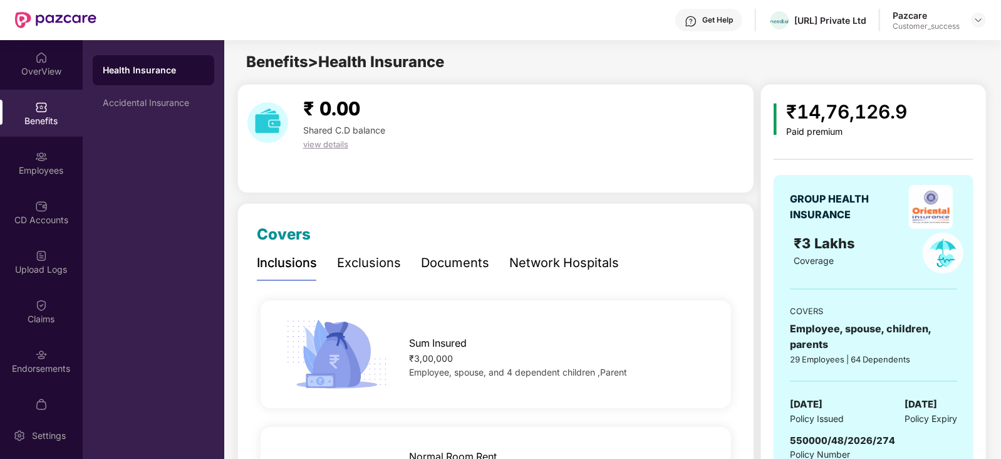
click at [323, 145] on span "view details" at bounding box center [325, 144] width 45 height 10
click at [177, 98] on div "Accidental Insurance" at bounding box center [153, 103] width 101 height 10
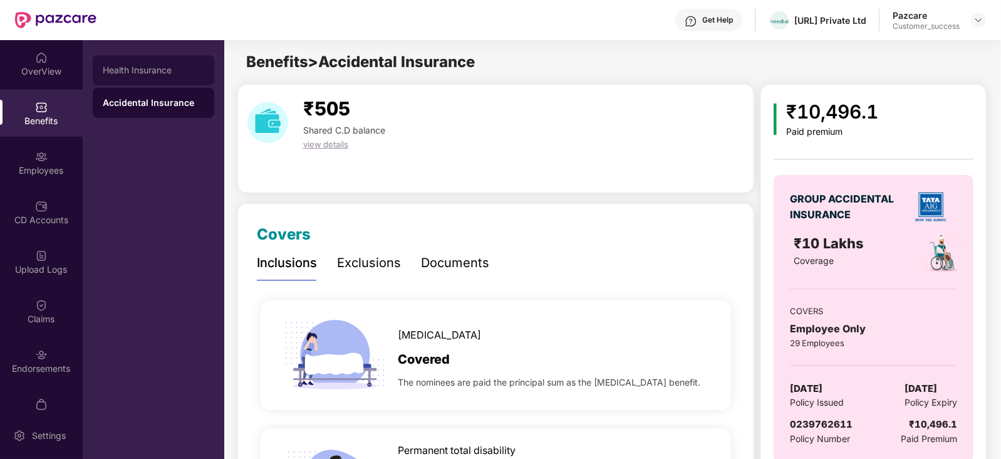
click at [156, 69] on div "Health Insurance" at bounding box center [153, 70] width 101 height 10
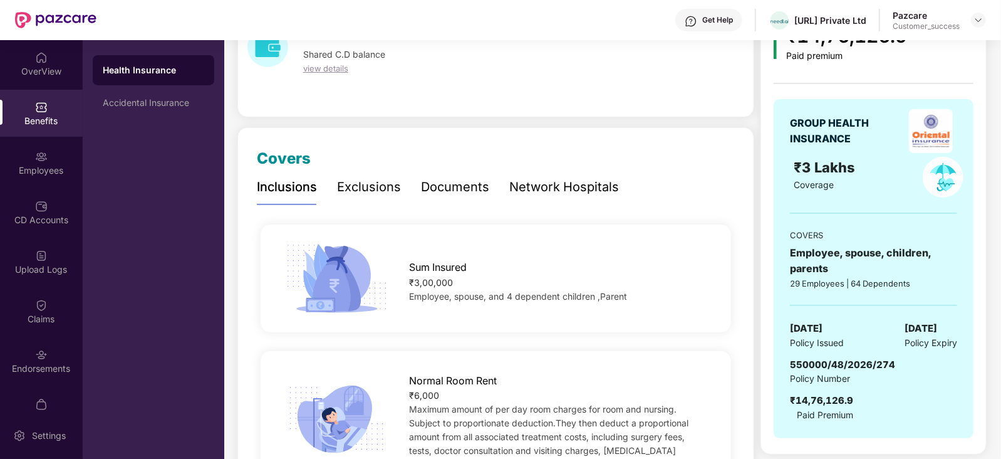
scroll to position [64, 0]
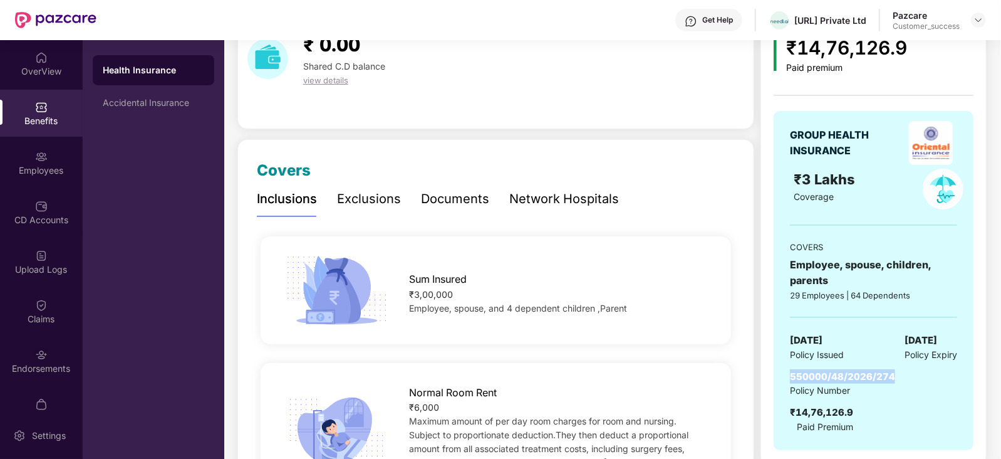
drag, startPoint x: 893, startPoint y: 372, endPoint x: 786, endPoint y: 373, distance: 107.1
click at [786, 373] on div "GROUP HEALTH INSURANCE ₹3 Lakhs Coverage COVERS Employee, spouse, children, par…" at bounding box center [874, 280] width 200 height 339
copy span "550000/48/2026/274"
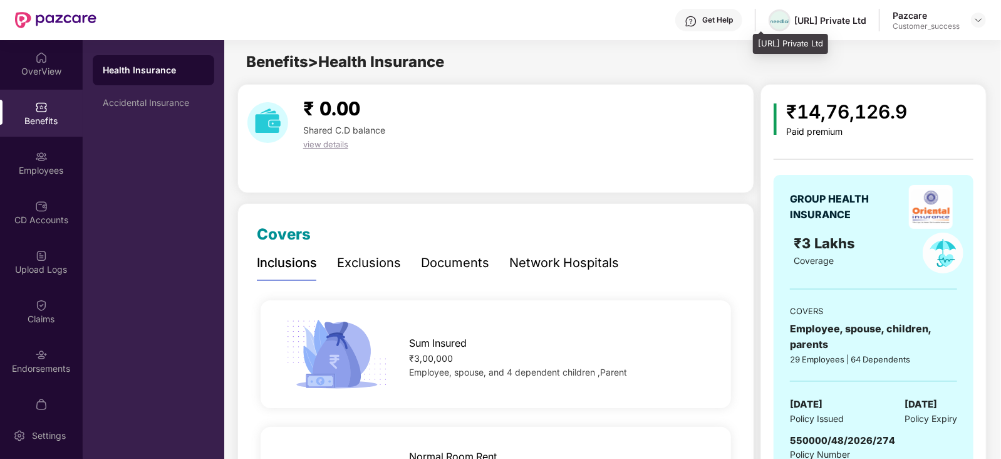
click at [771, 26] on span at bounding box center [780, 20] width 18 height 15
drag, startPoint x: 757, startPoint y: 43, endPoint x: 839, endPoint y: 46, distance: 82.2
click at [828, 46] on div "[URL] Private Ltd" at bounding box center [790, 44] width 75 height 20
copy div "[URL] Private Ltd"
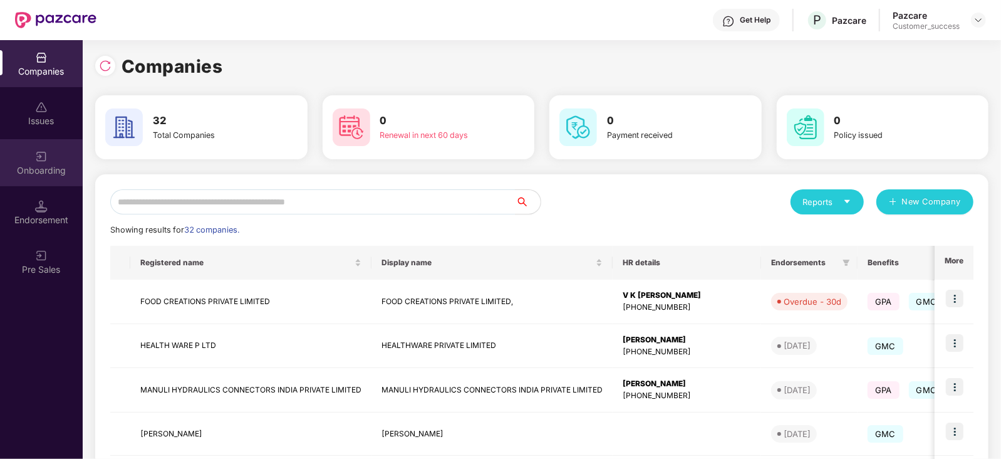
click at [53, 176] on div "Onboarding" at bounding box center [41, 170] width 83 height 13
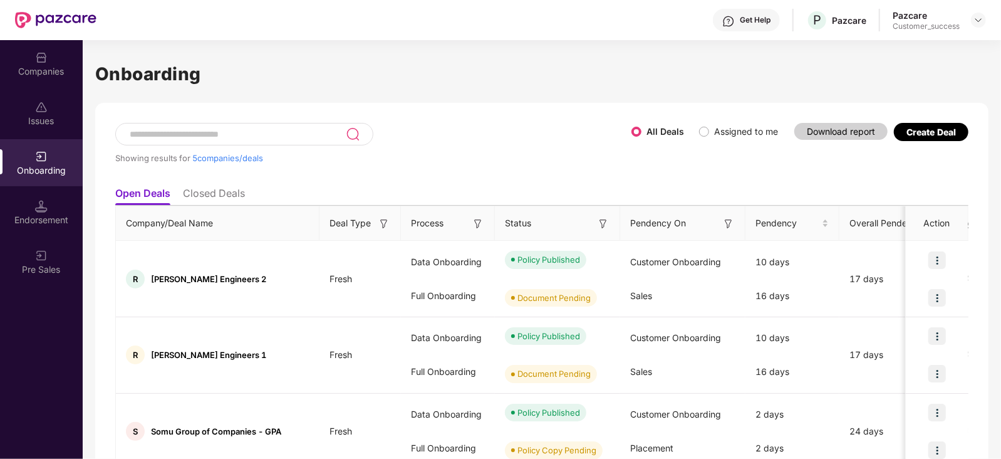
click at [235, 139] on input at bounding box center [236, 134] width 217 height 11
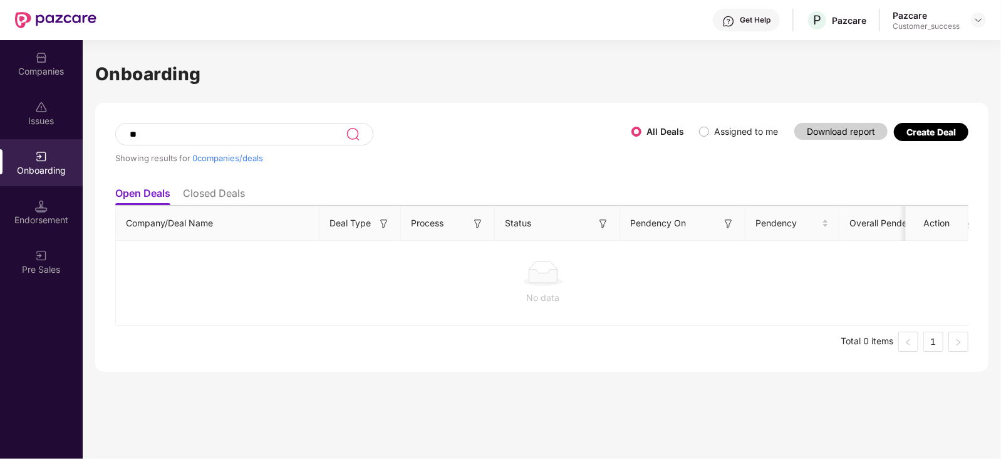
type input "*"
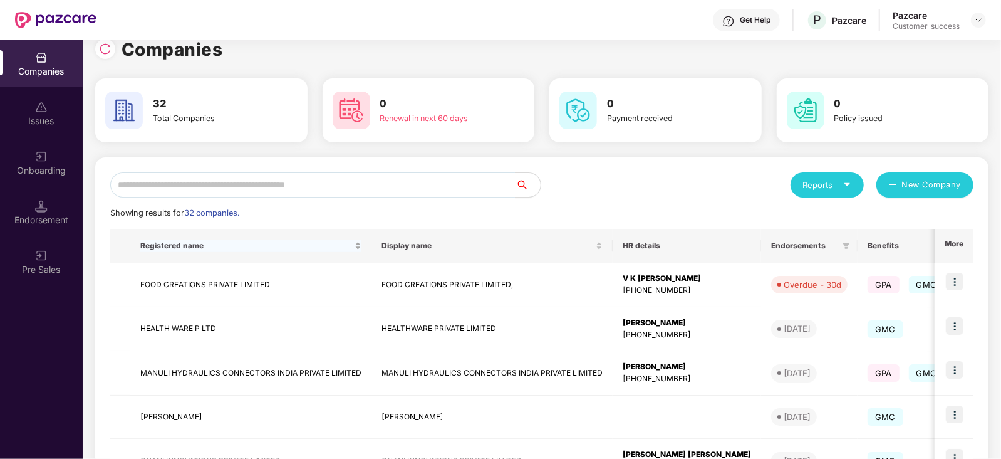
scroll to position [16, 0]
click at [232, 182] on input "text" at bounding box center [312, 185] width 405 height 25
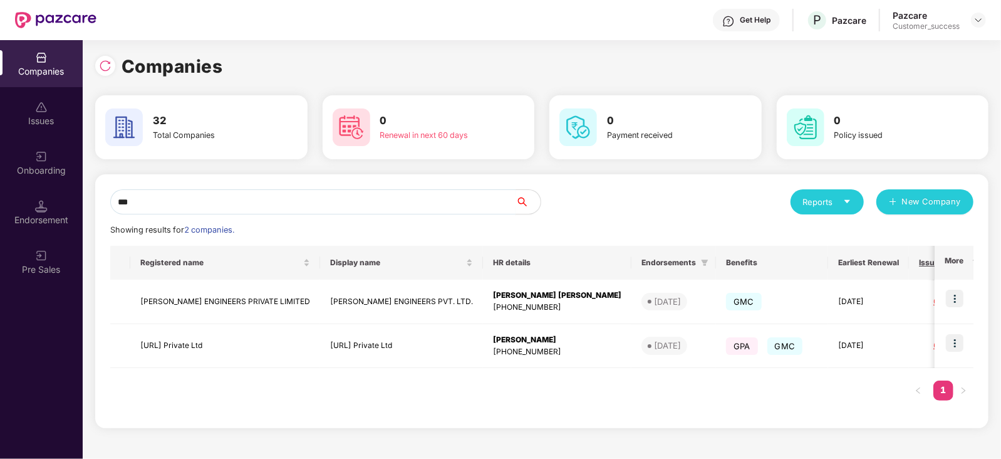
scroll to position [0, 0]
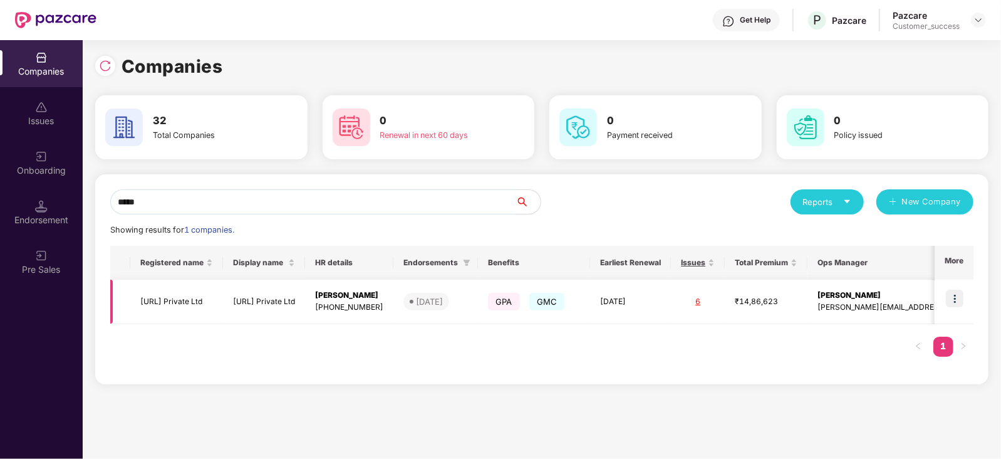
type input "*****"
click at [958, 298] on img at bounding box center [955, 298] width 18 height 18
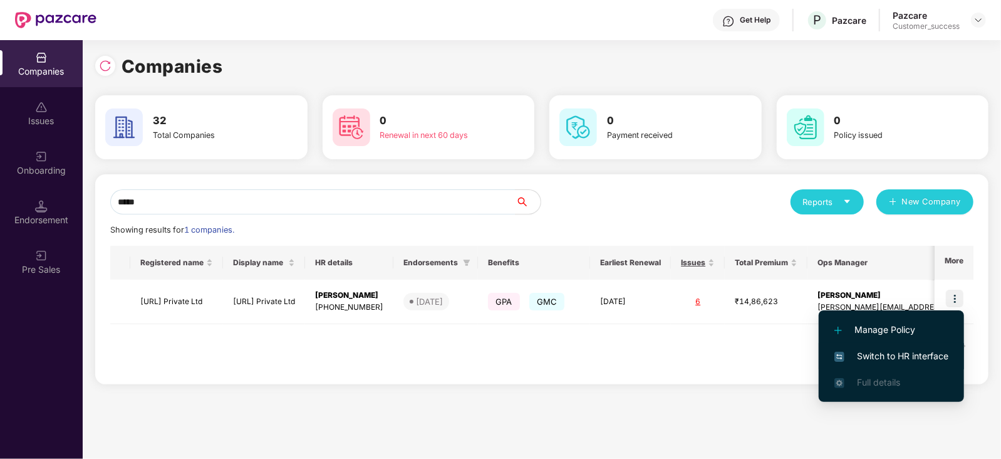
click at [927, 352] on span "Switch to HR interface" at bounding box center [891, 356] width 114 height 14
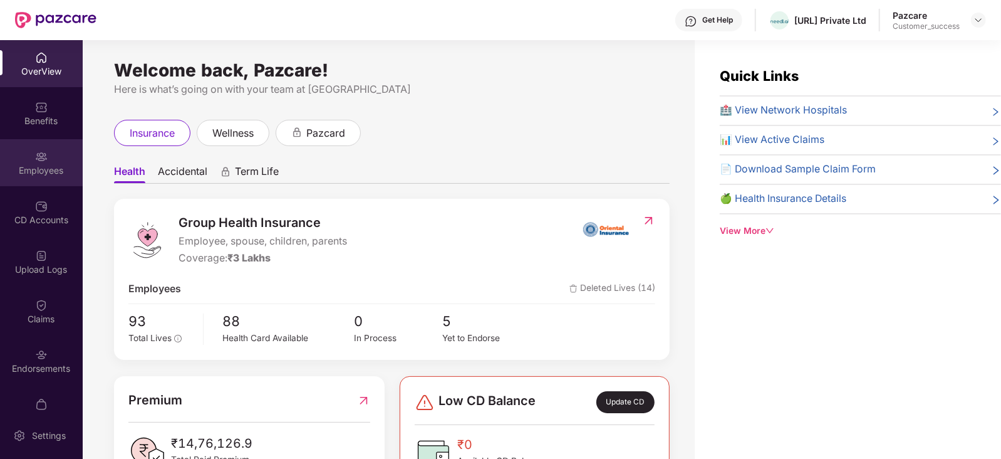
click at [31, 153] on div "Employees" at bounding box center [41, 162] width 83 height 47
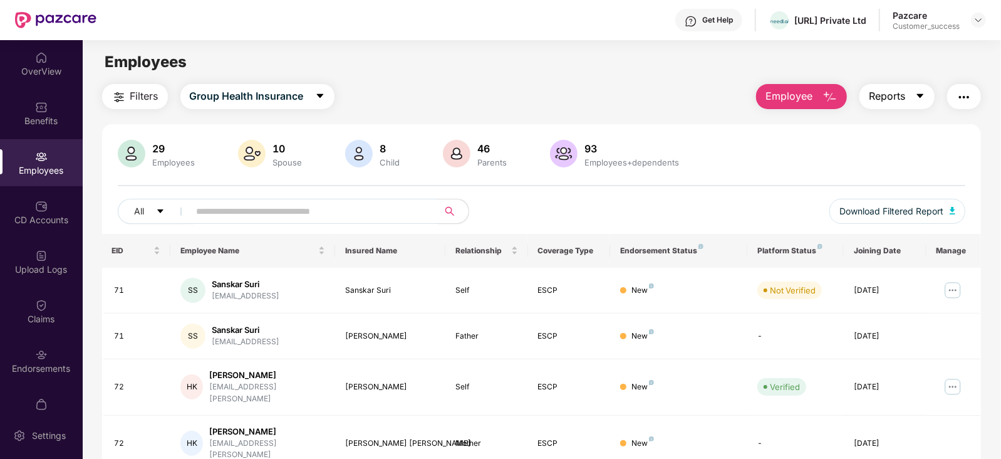
click at [913, 91] on button "Reports" at bounding box center [897, 96] width 75 height 25
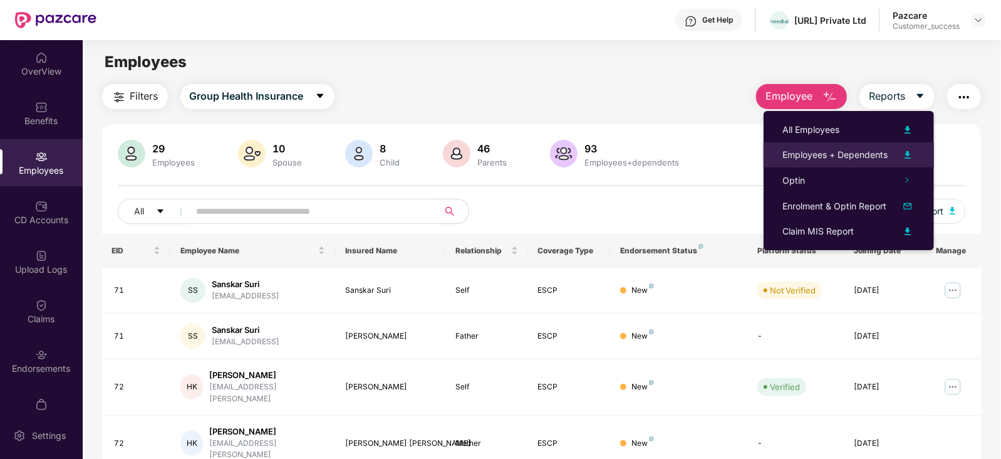
click at [908, 156] on img at bounding box center [907, 154] width 15 height 15
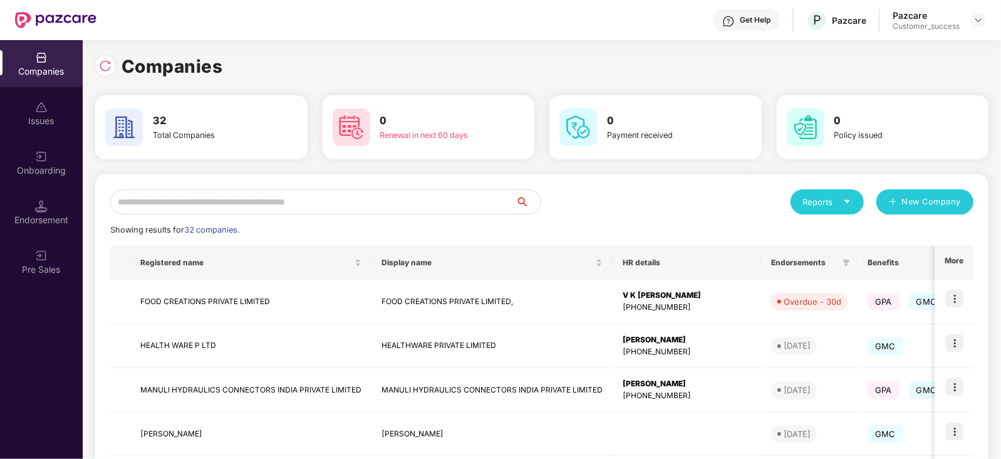
click at [844, 197] on icon "caret-down" at bounding box center [847, 201] width 8 height 8
click at [819, 229] on div "Companies" at bounding box center [821, 234] width 46 height 14
